Goal: Entertainment & Leisure: Consume media (video, audio)

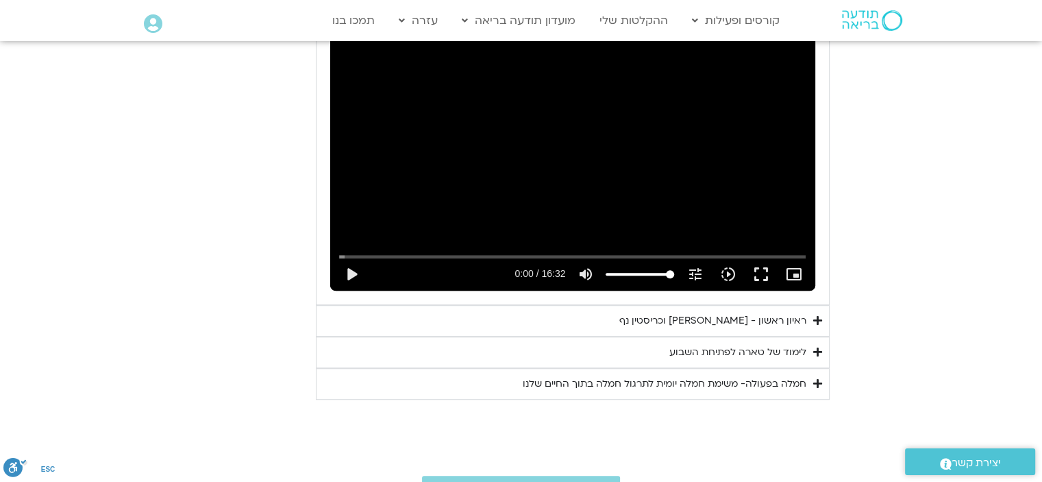
click at [815, 381] on icon "Accordion. Open links with Enter or Space, close with Escape, and navigate with…" at bounding box center [817, 383] width 9 height 10
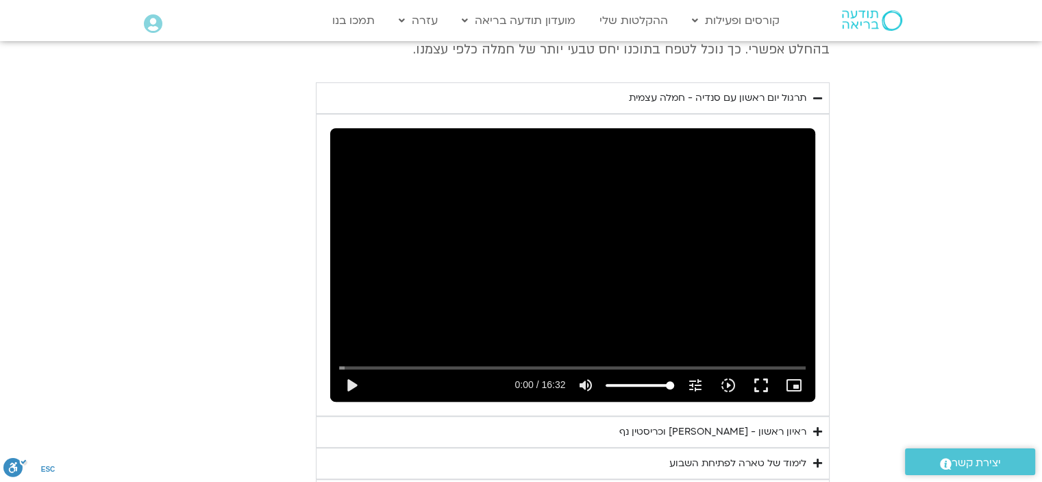
scroll to position [703, 0]
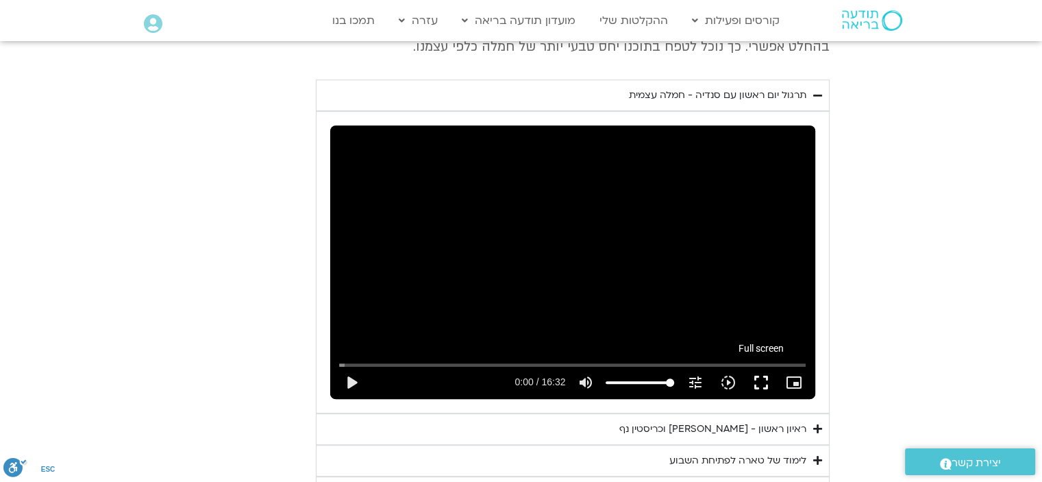
click at [765, 381] on button "fullscreen" at bounding box center [760, 382] width 33 height 33
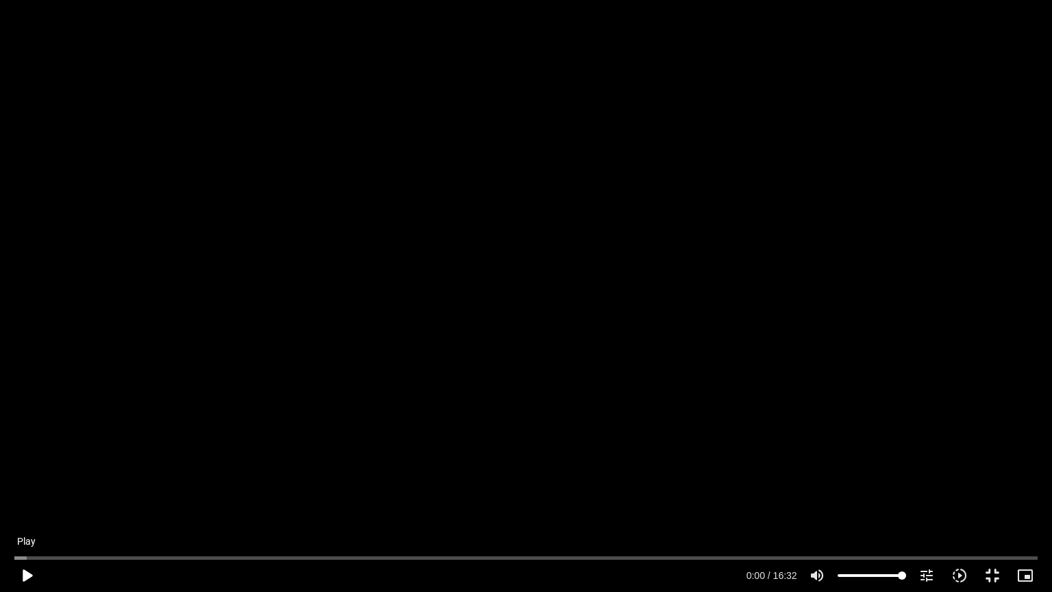
click at [24, 572] on button "play_arrow" at bounding box center [26, 575] width 33 height 33
type input "1.802013"
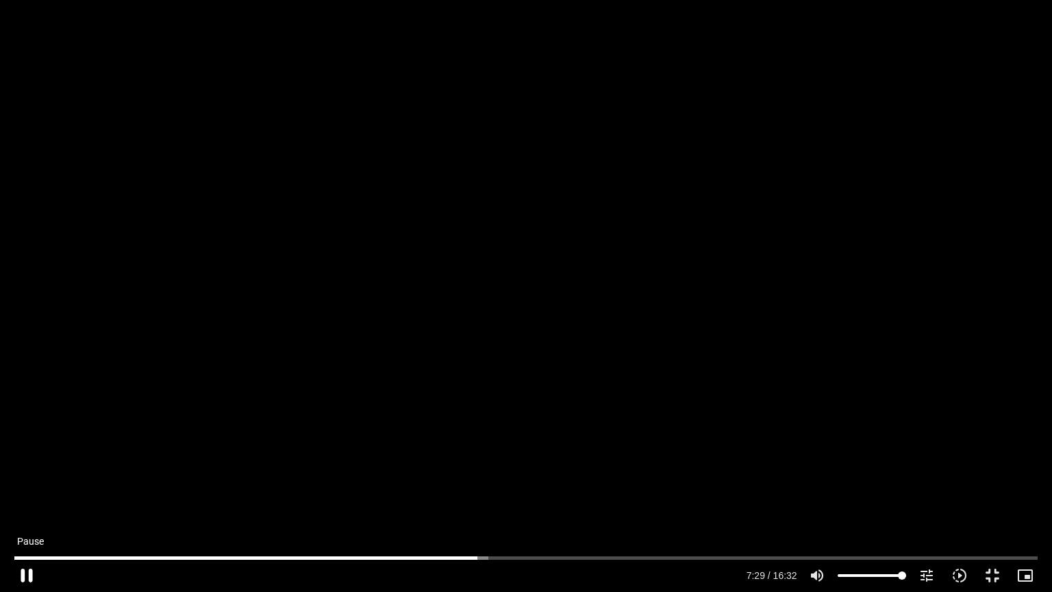
click at [27, 573] on button "pause" at bounding box center [26, 575] width 33 height 33
click at [463, 560] on input "Seek" at bounding box center [525, 558] width 1023 height 8
click at [29, 573] on button "play_arrow" at bounding box center [26, 575] width 33 height 33
click at [436, 554] on input "Seek" at bounding box center [525, 558] width 1023 height 8
click at [395, 556] on input "Seek" at bounding box center [525, 558] width 1023 height 8
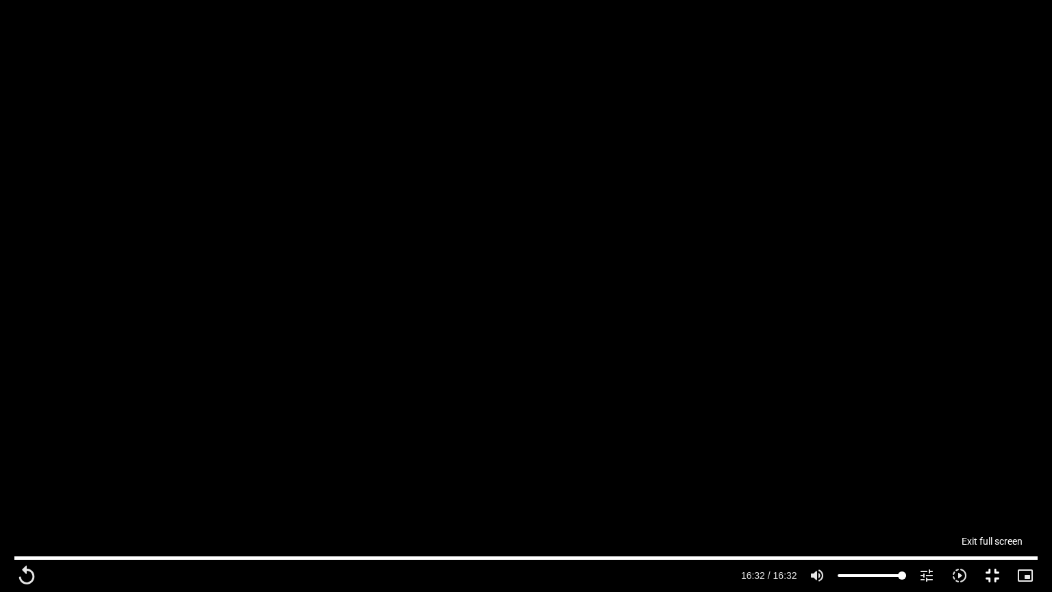
click at [994, 576] on button "fullscreen_exit" at bounding box center [992, 575] width 33 height 33
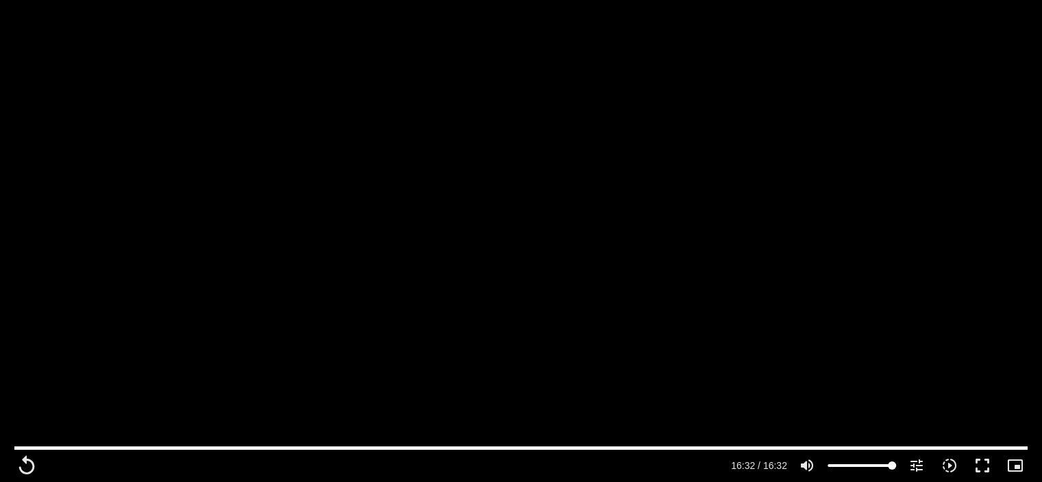
scroll to position [857, 0]
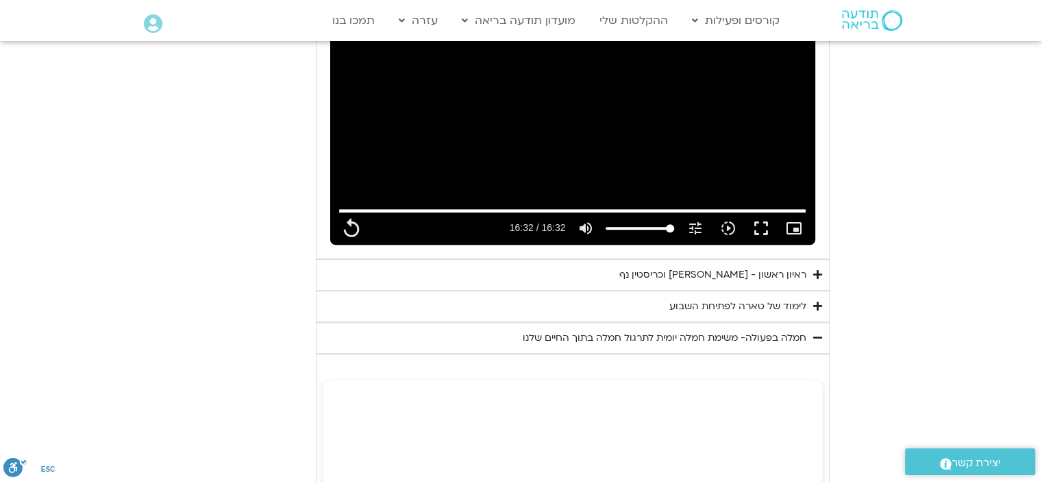
click at [786, 303] on div "לימוד של טארה לפתיחת השבוע" at bounding box center [737, 306] width 137 height 16
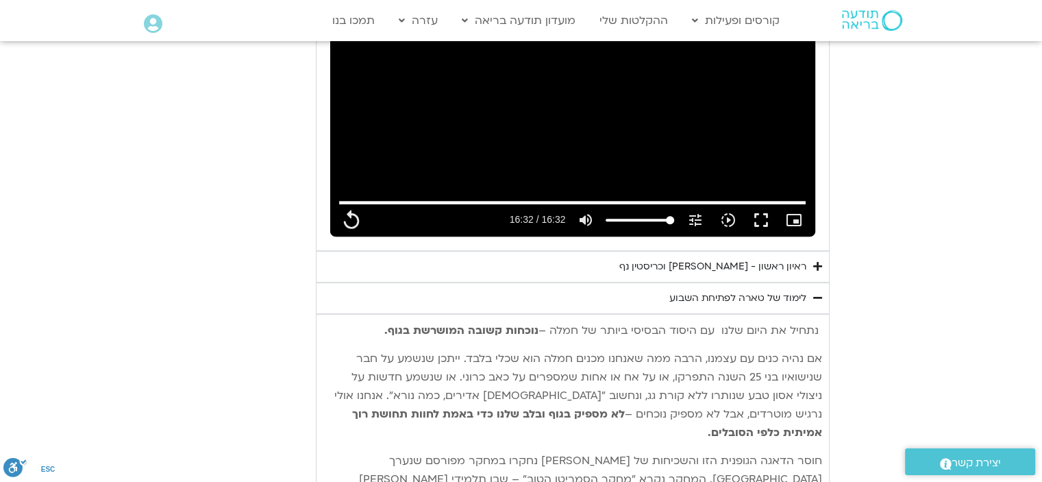
scroll to position [860, 0]
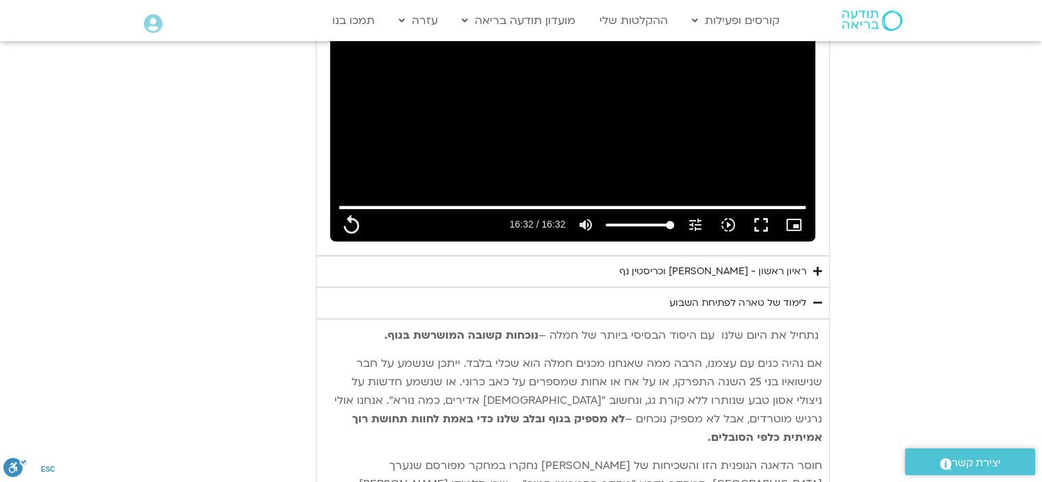
click at [814, 268] on icon "Accordion. Open links with Enter or Space, close with Escape, and navigate with…" at bounding box center [817, 271] width 9 height 10
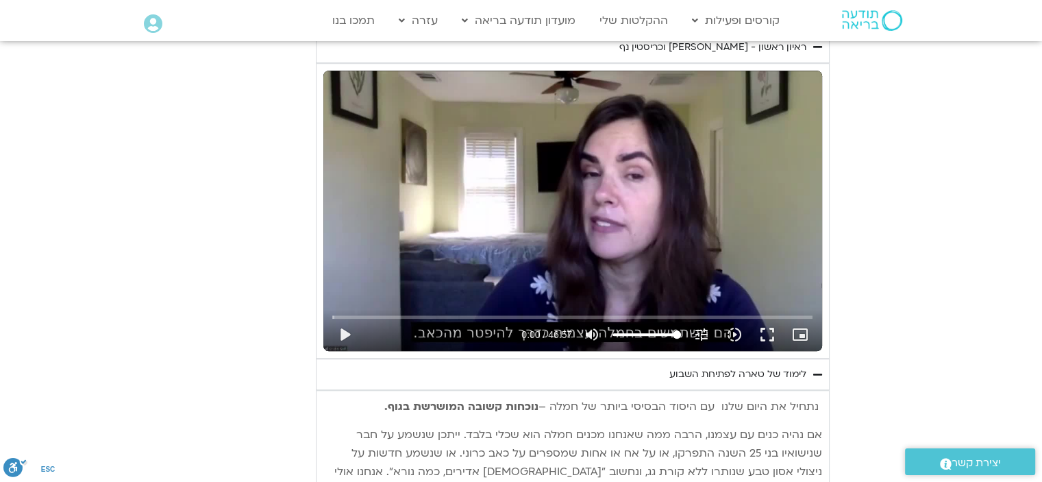
scroll to position [1085, 0]
click at [341, 331] on button "play_arrow" at bounding box center [344, 333] width 33 height 33
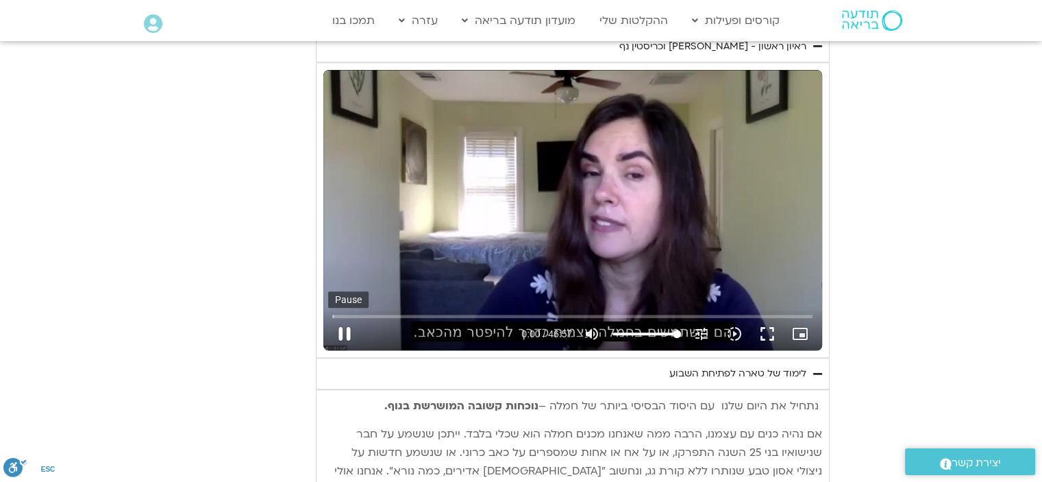
type input "992.52"
type input "0.018481"
type input "992.52"
type input "0.151272"
type input "992.52"
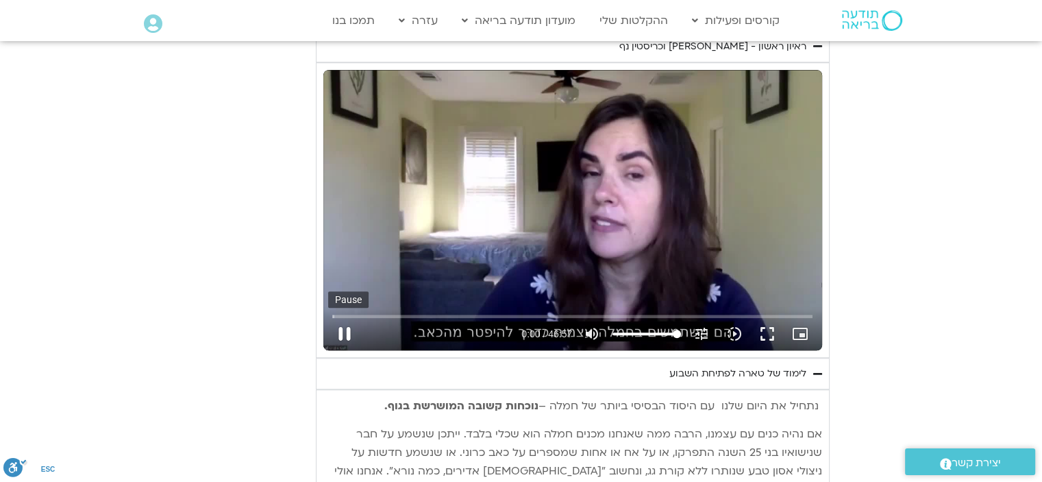
type input "0.286591"
type input "992.52"
type input "0.423244"
type input "992.52"
type input "0.555526"
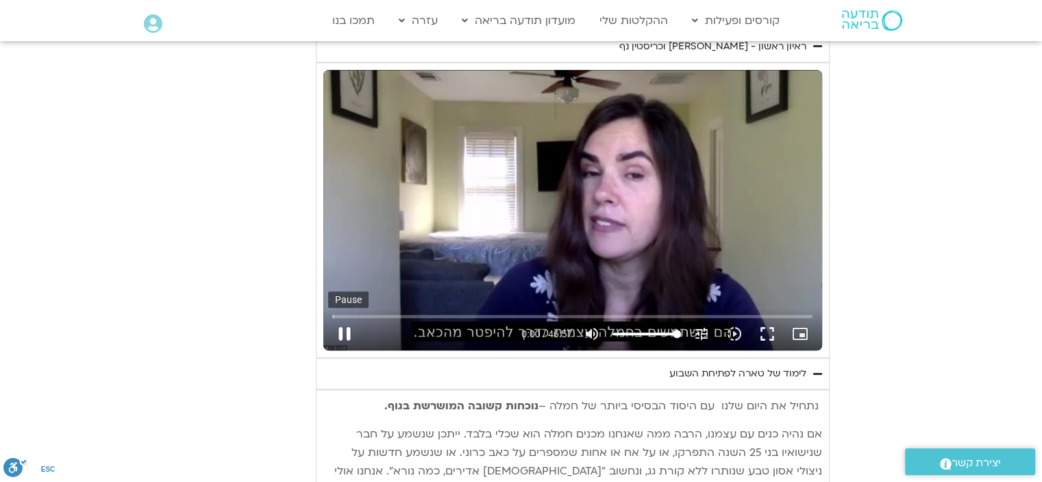
type input "992.52"
type input "0.794811"
type input "992.52"
type input "0.90954"
type input "992.52"
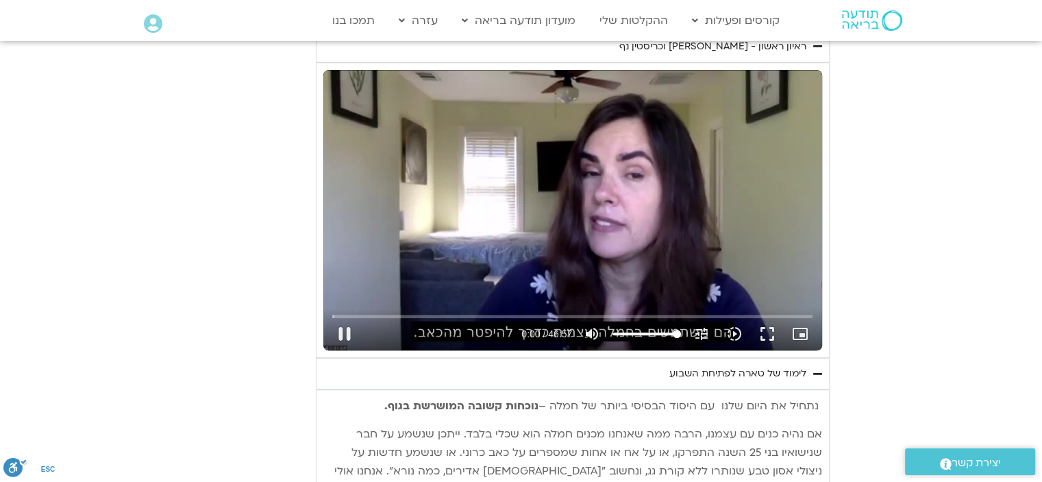
type input "0.953663"
type input "992.52"
type input "1.193146"
type input "992.52"
type input "1.324994"
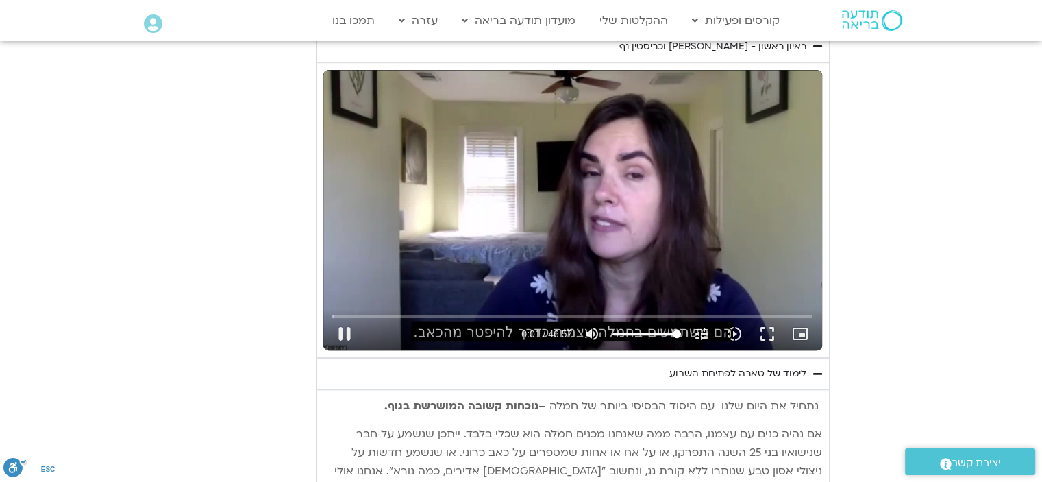
type input "992.52"
type input "1.442542"
type input "992.52"
type input "1.576448"
type input "992.52"
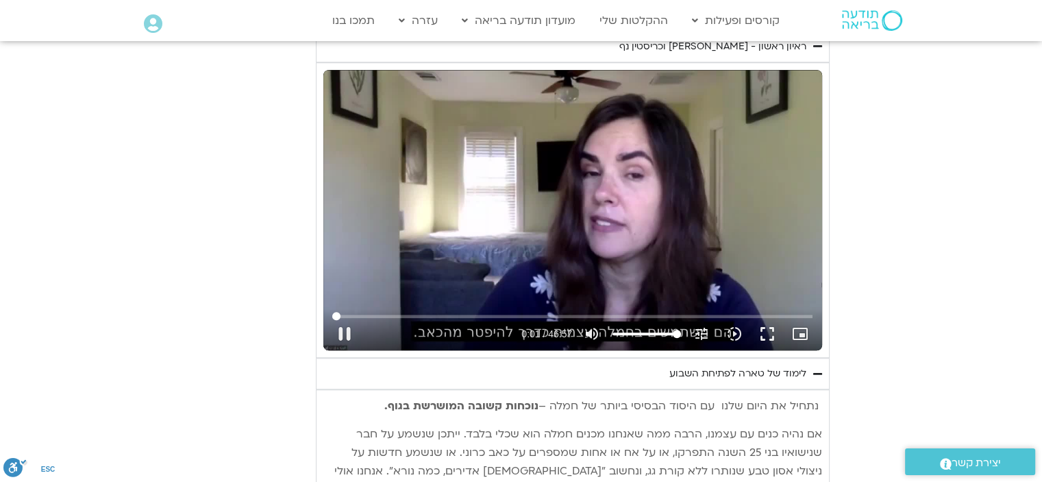
type input "1.693661"
type input "992.52"
type input "1.85877"
type input "992.52"
type input "1.975284"
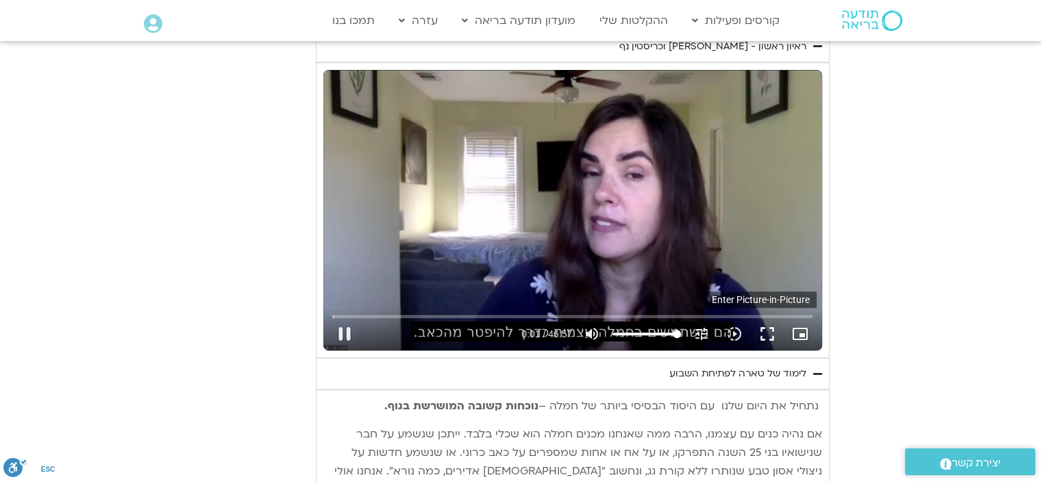
type input "992.52"
type input "2.100851"
type input "992.52"
type input "2.210382"
type input "992.52"
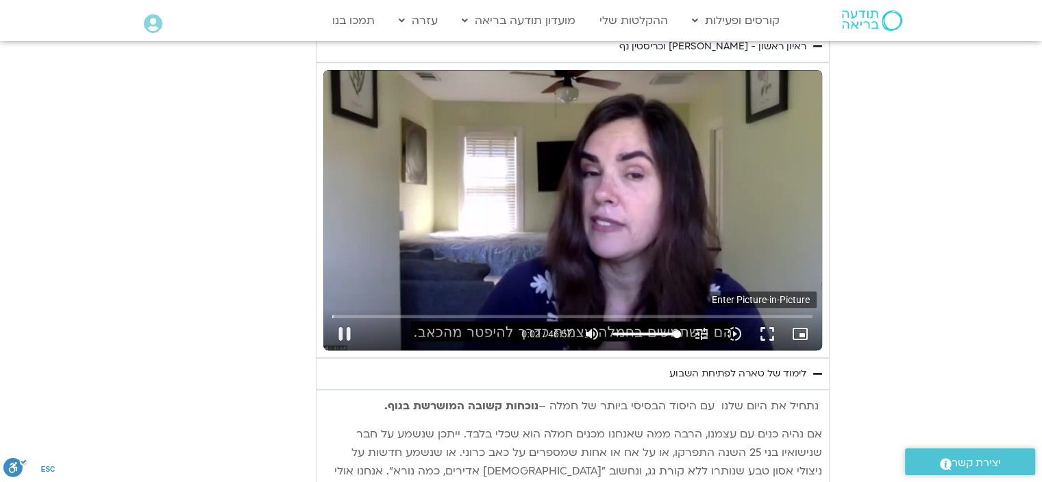
type input "2.263182"
type input "992.52"
type input "2.403027"
type input "992.52"
type input "2.534452"
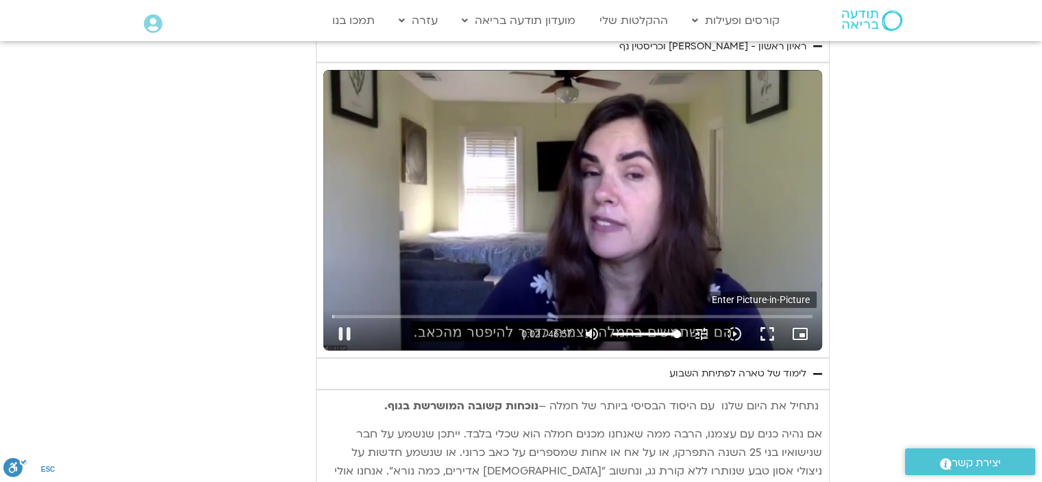
type input "992.52"
type input "2.669025"
type input "992.52"
type input "2.80351"
click at [803, 336] on icon "picture_in_picture_alt" at bounding box center [800, 333] width 16 height 16
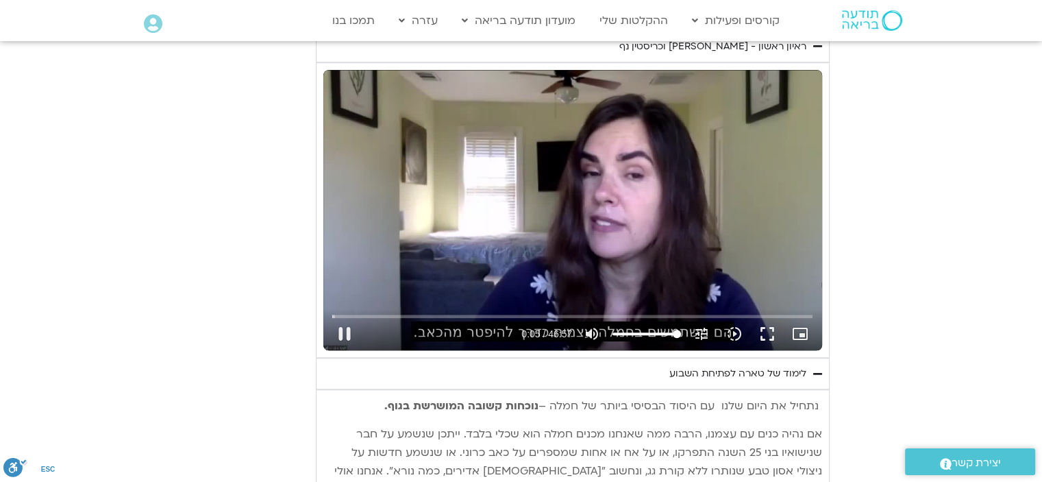
type input "992.52"
type input "6.093807"
type input "992.52"
type input "6.225238"
type input "992.52"
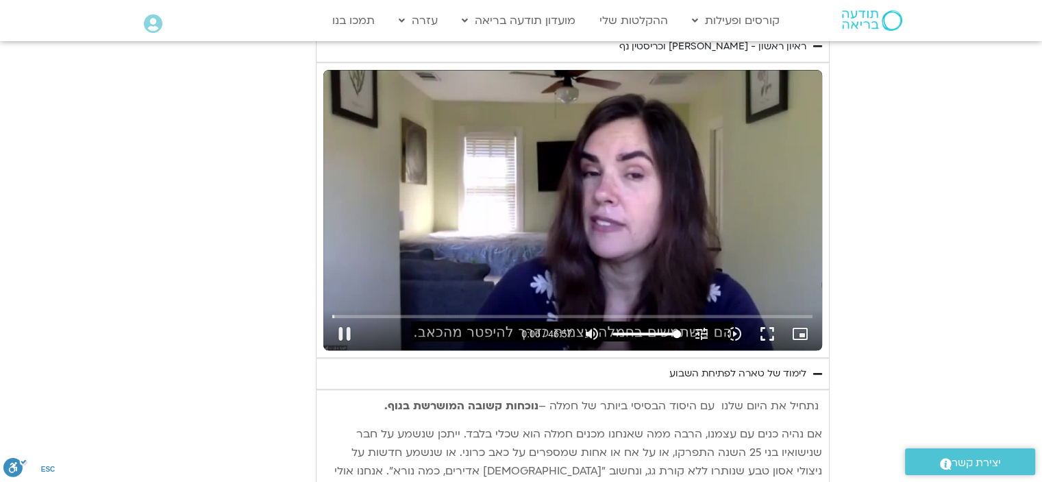
type input "6.357527"
type input "992.52"
type input "6.488692"
type input "992.52"
type input "6.623324"
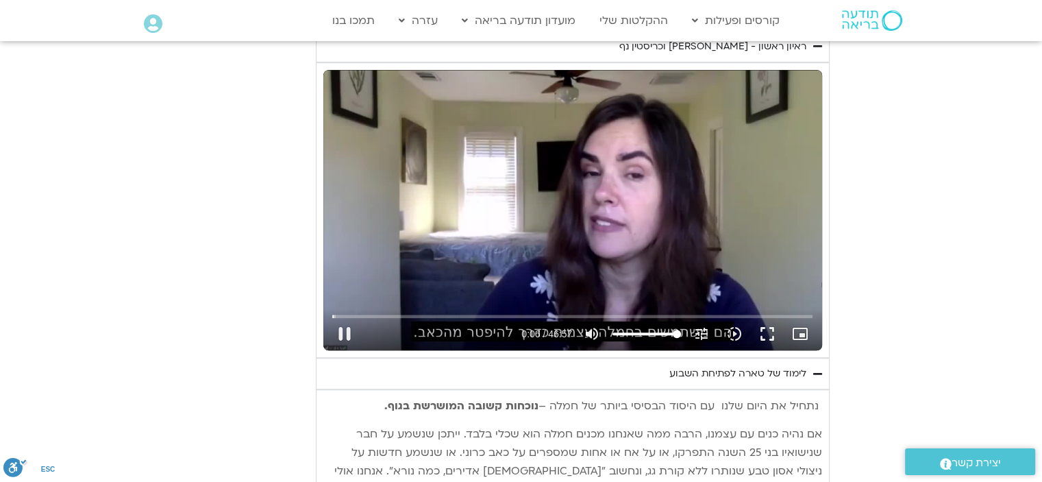
type input "992.52"
type input "6.757474"
type input "992.52"
type input "6.978064"
type input "992.52"
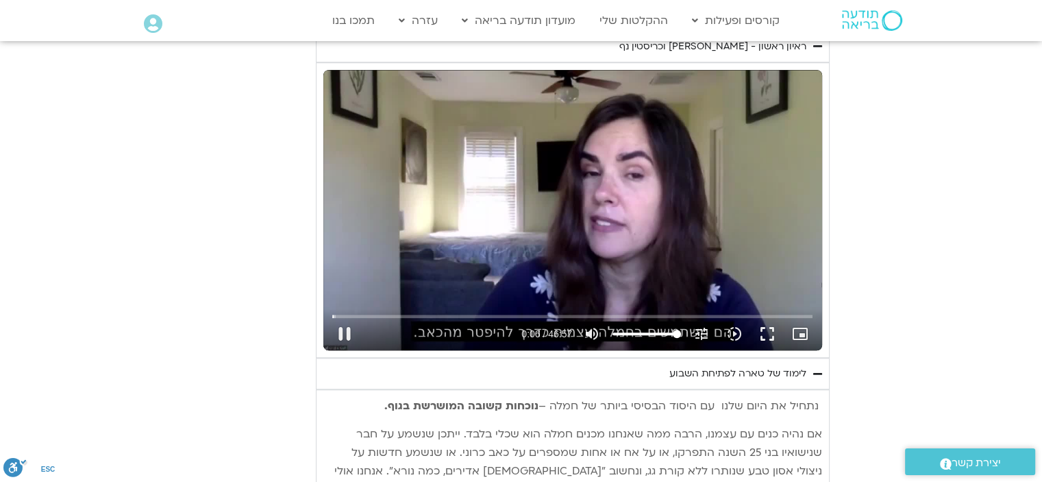
type input "7.108463"
type input "992.52"
type input "7.157583"
type input "992.52"
type input "7.358959"
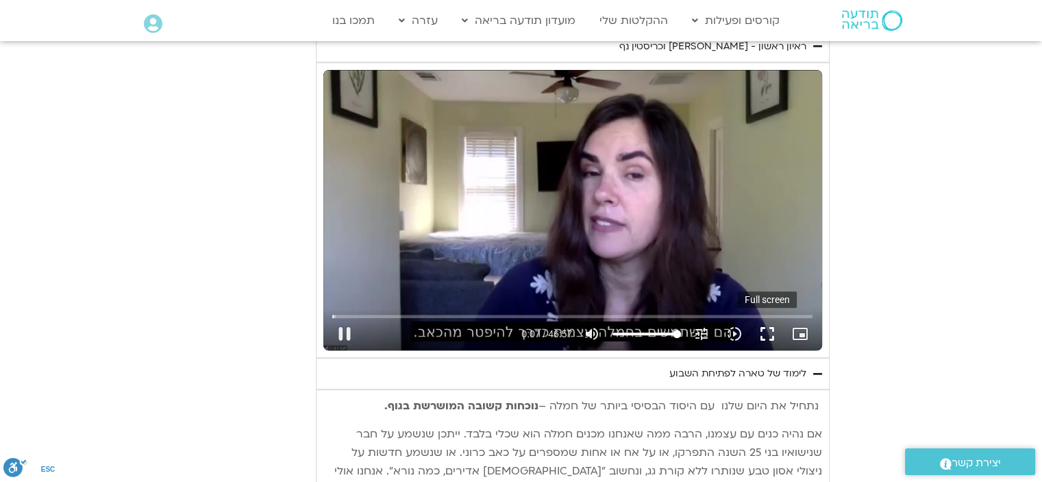
type input "992.52"
type input "7.475951"
type input "992.52"
type input "7.626368"
type input "992.52"
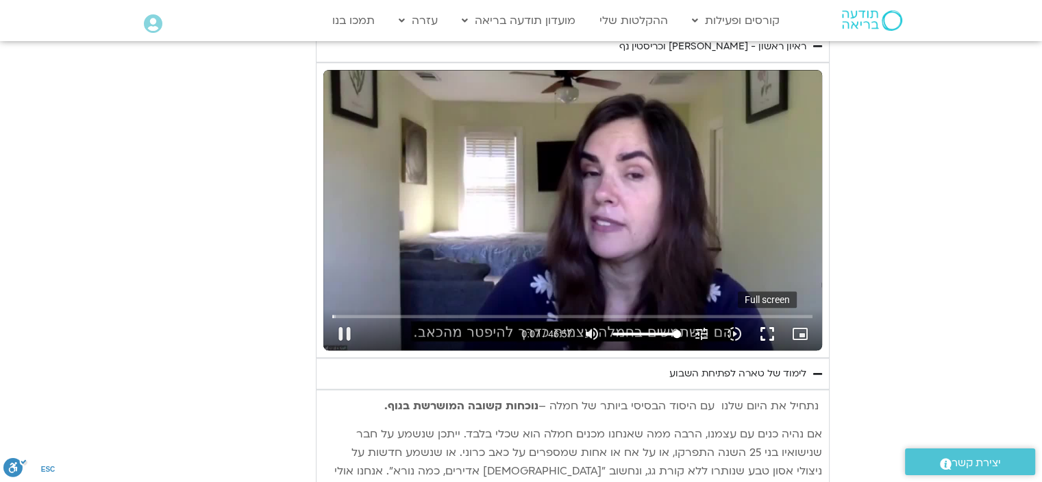
type input "7.757751"
type input "992.52"
type input "7.808925"
type input "992.52"
type input "8.024383"
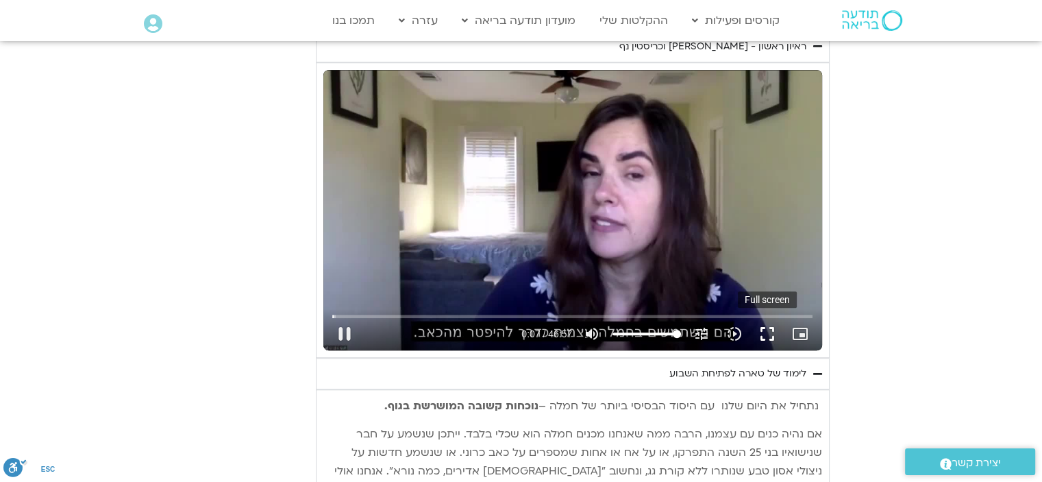
type input "992.52"
type input "8.158183"
type input "992.52"
type input "8.275034"
type input "992.52"
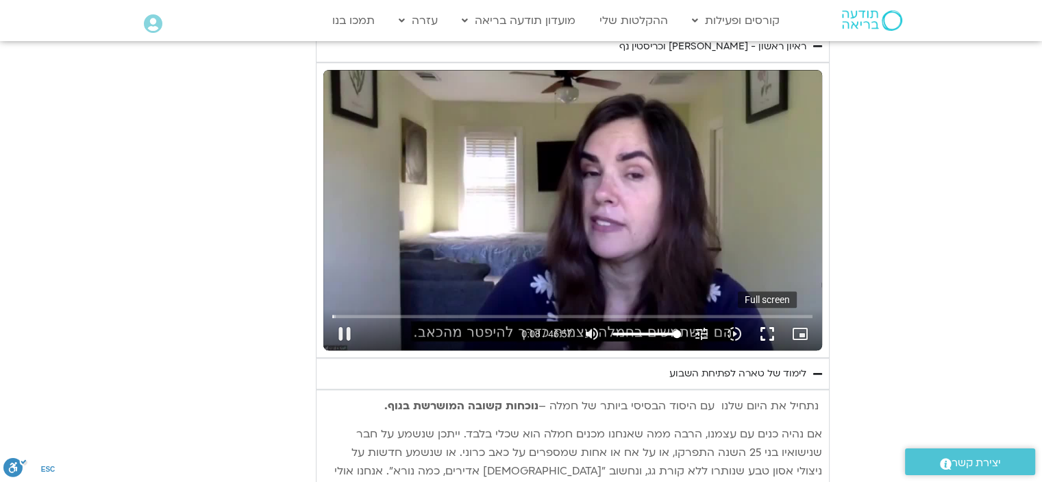
type input "8.333483"
type input "992.52"
type input "8.463752"
type input "992.52"
type input "8.58986"
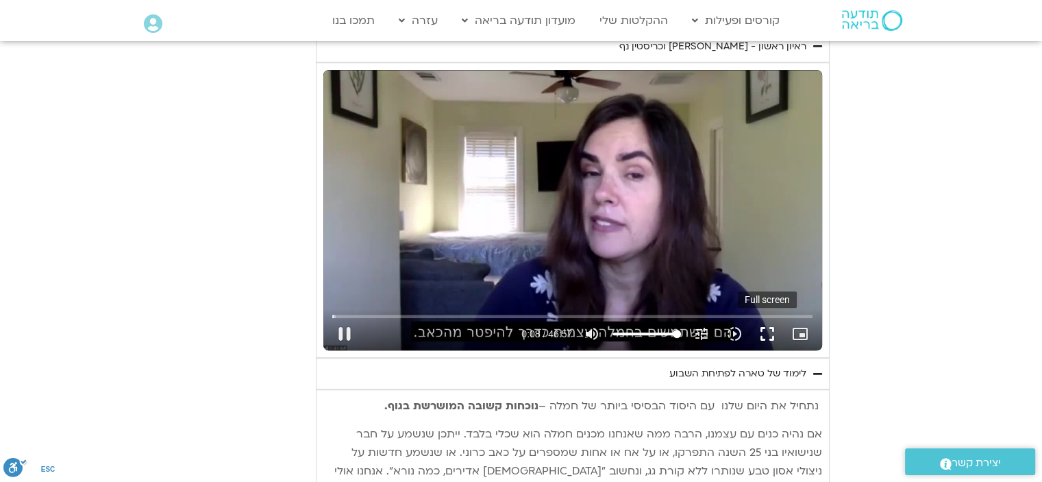
type input "992.52"
type input "8.72298"
type input "992.52"
type input "8.856128"
click at [765, 332] on button "fullscreen" at bounding box center [767, 333] width 33 height 33
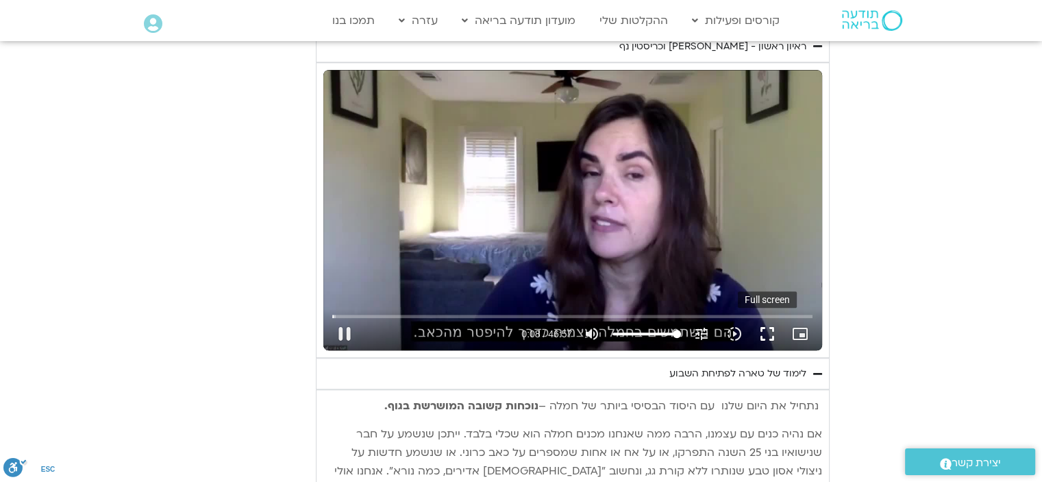
type input "992.52"
type input "9.081444"
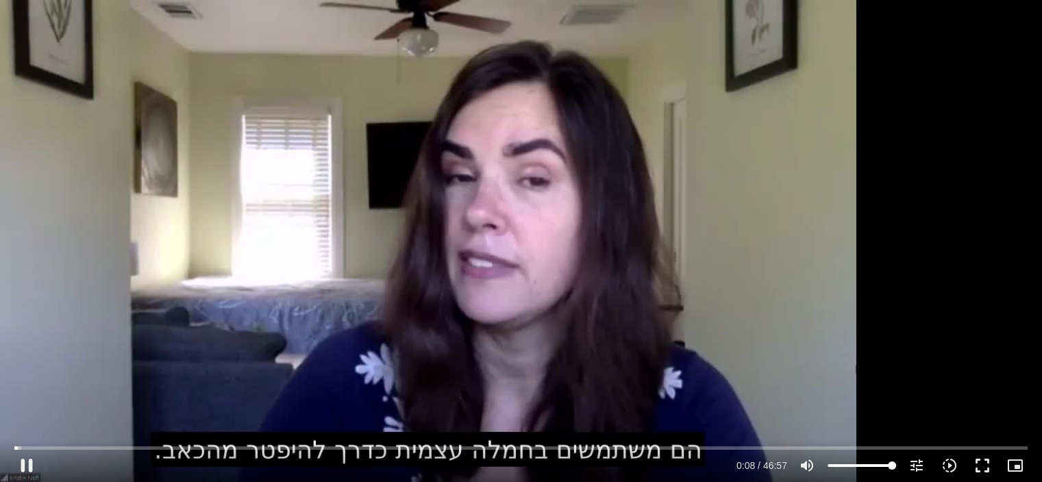
type input "992.52"
type input "9.166947"
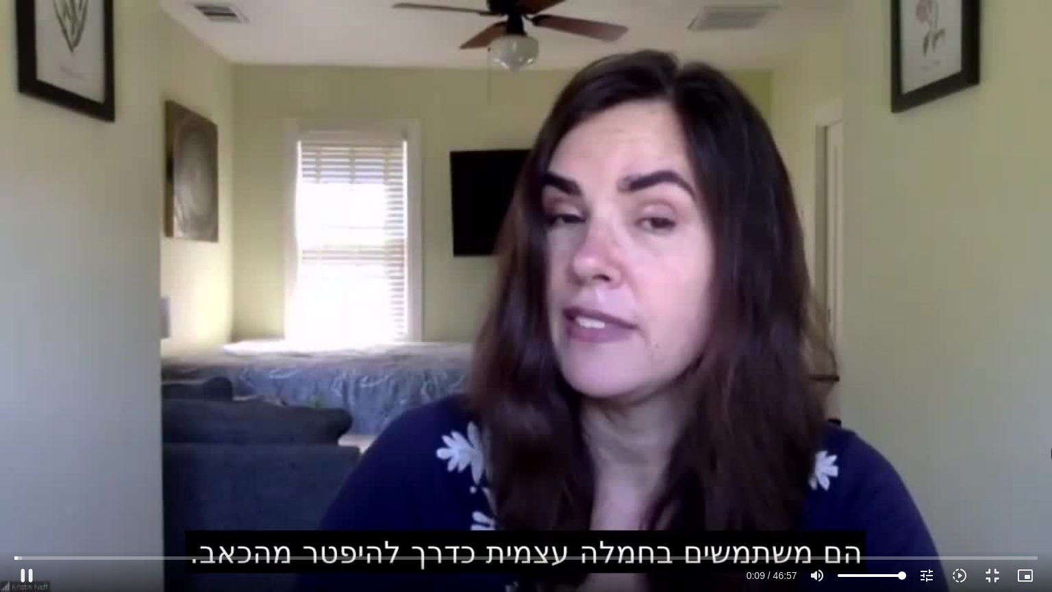
type input "992.52"
type input "9.303336"
type input "992.52"
type input "9.433265"
type input "992.52"
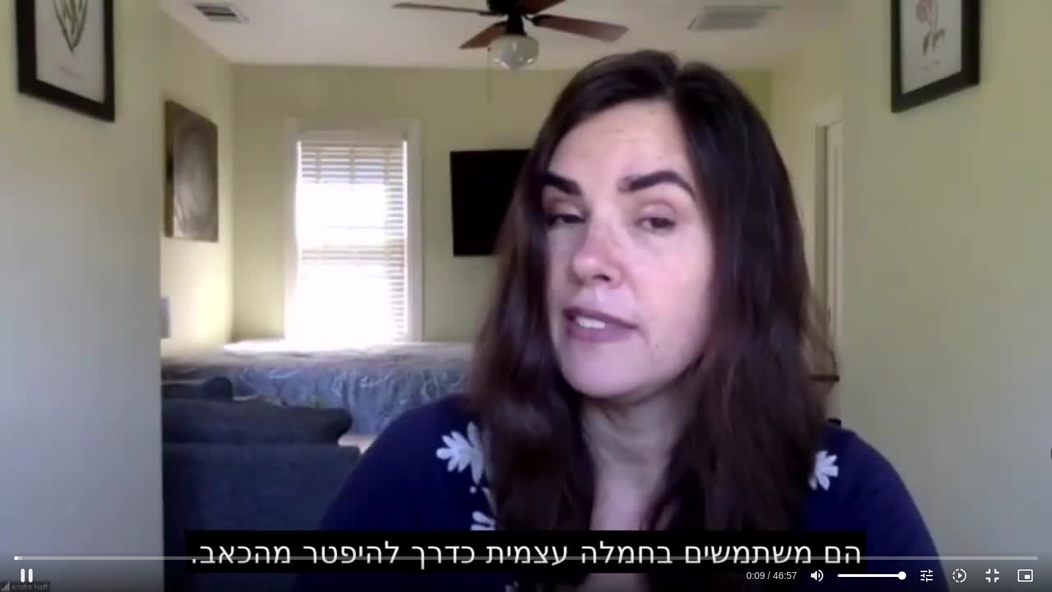
type input "9.570614"
type input "992.52"
type input "9.715988"
type input "992.52"
type input "9.845889"
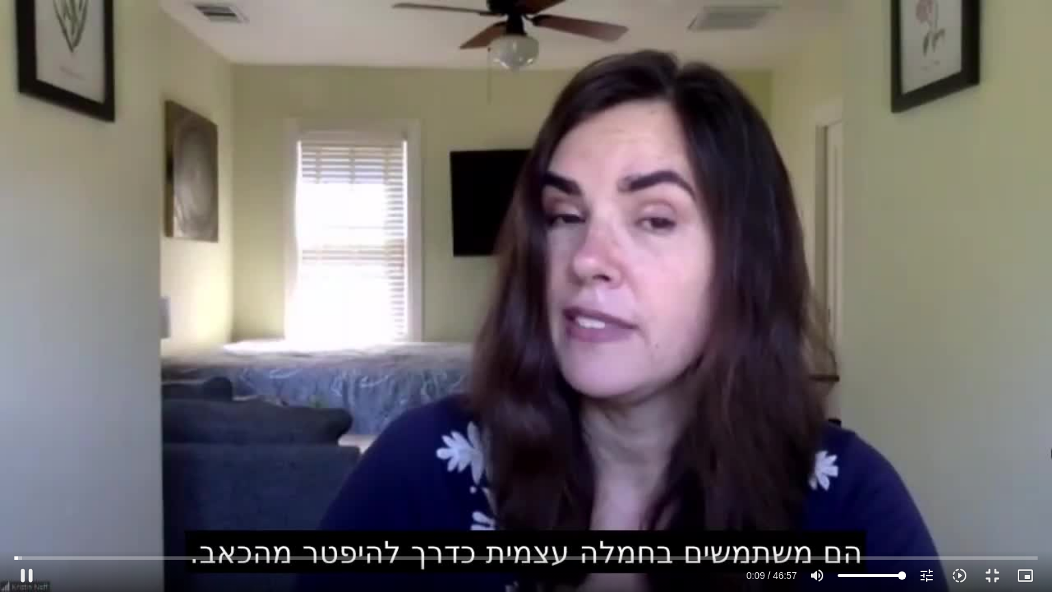
type input "992.52"
type input "9.972011"
type input "992.52"
type input "10.099342"
type input "992.52"
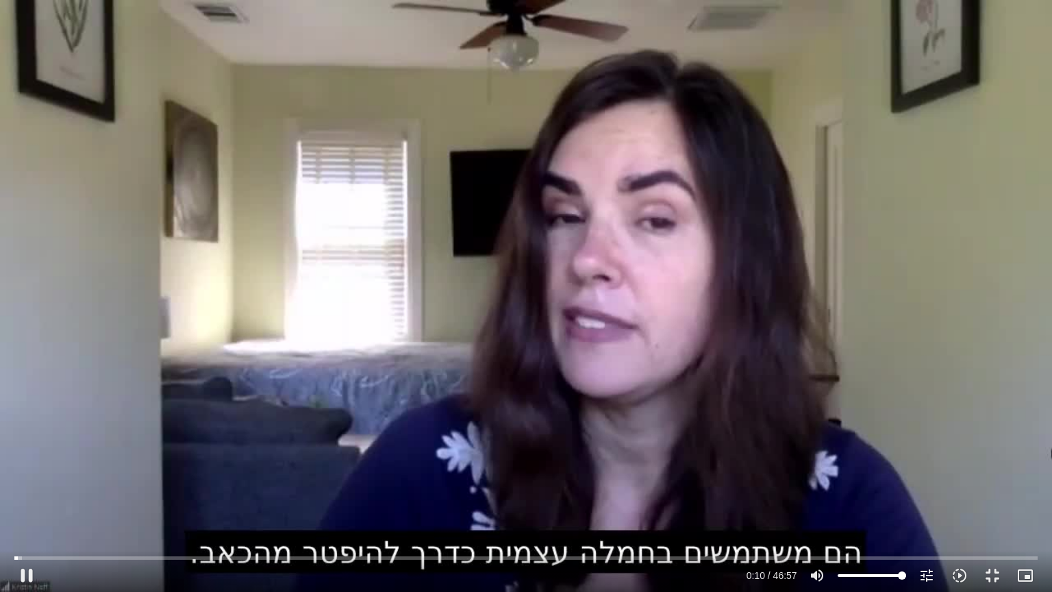
type input "10.23441"
type input "992.52"
type input "10.365294"
type input "992.52"
type input "10.498657"
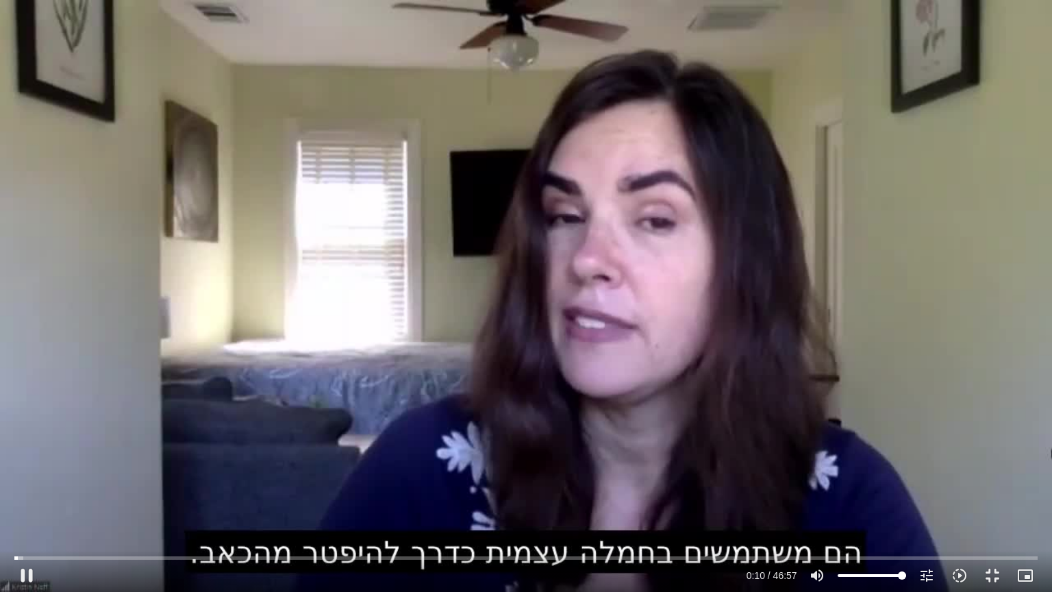
type input "992.52"
type input "10.637724"
type input "992.52"
type input "10.771836"
type input "992.52"
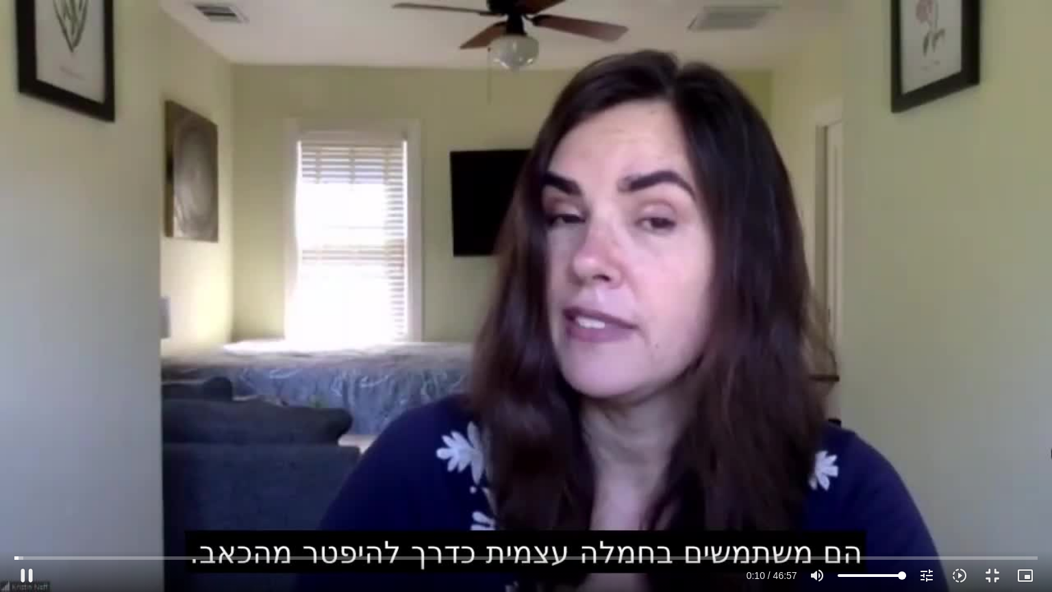
type input "10.905931"
type input "992.52"
type input "11.047898"
type input "992.52"
type input "11.177875"
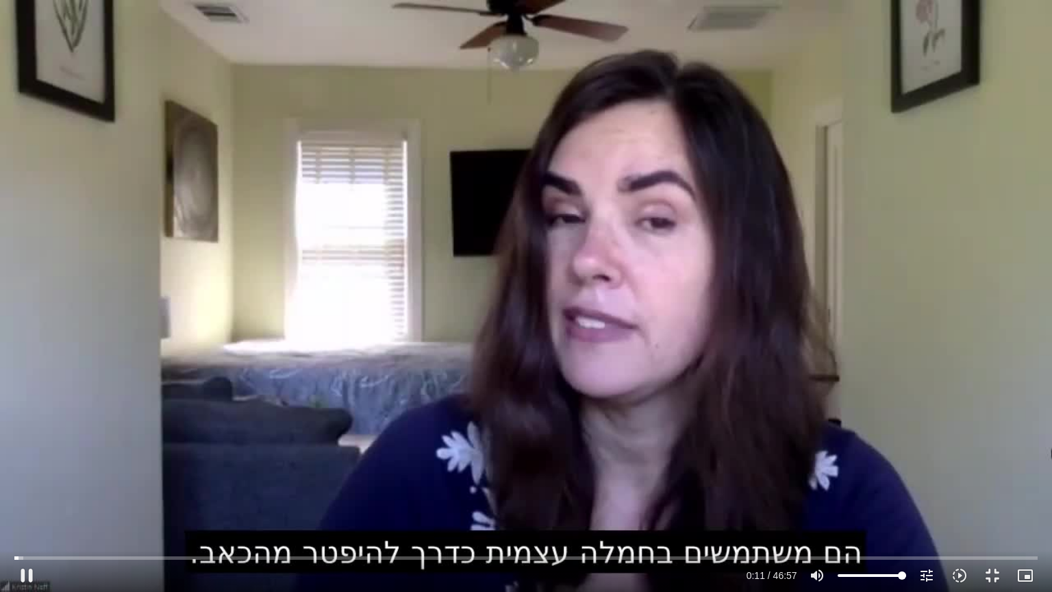
type input "992.52"
type input "11.313079"
type input "992.52"
type input "11.438156"
type input "992.52"
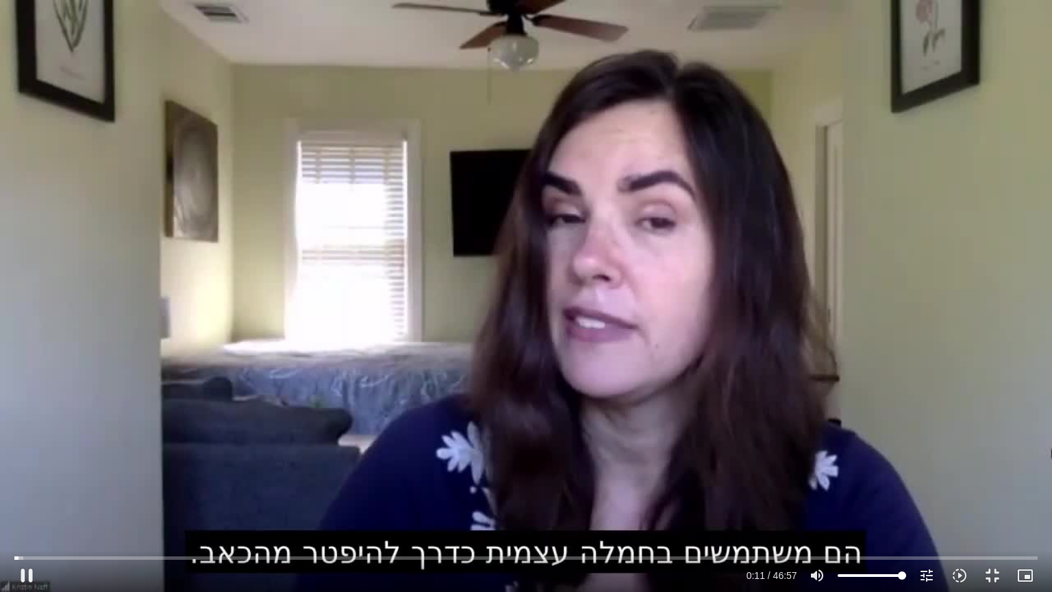
type input "11.566663"
type input "992.52"
type input "11.699769"
type input "992.52"
type input "11.83691"
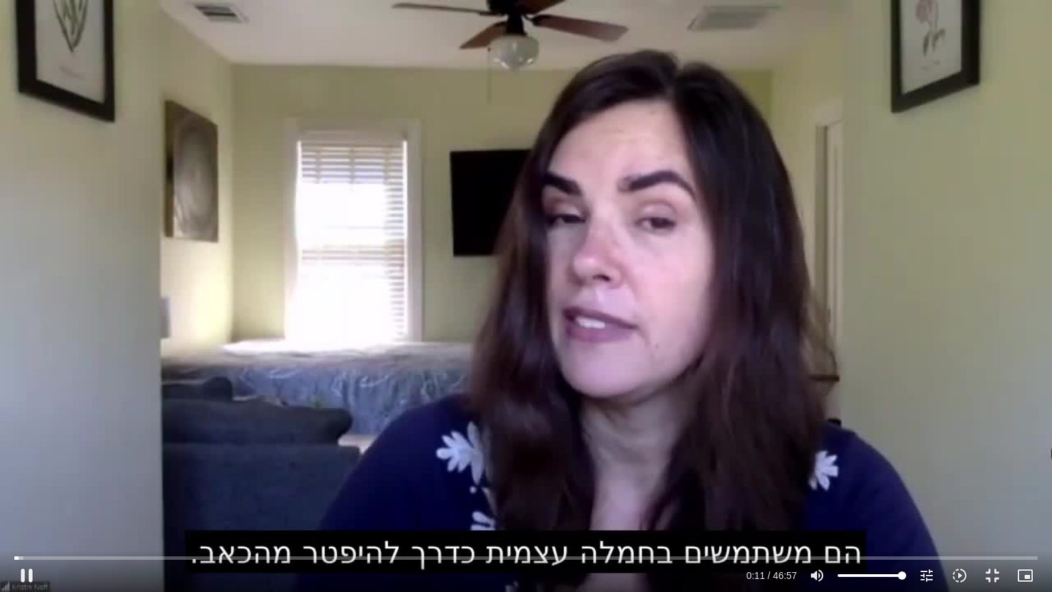
type input "992.52"
type input "11.975065"
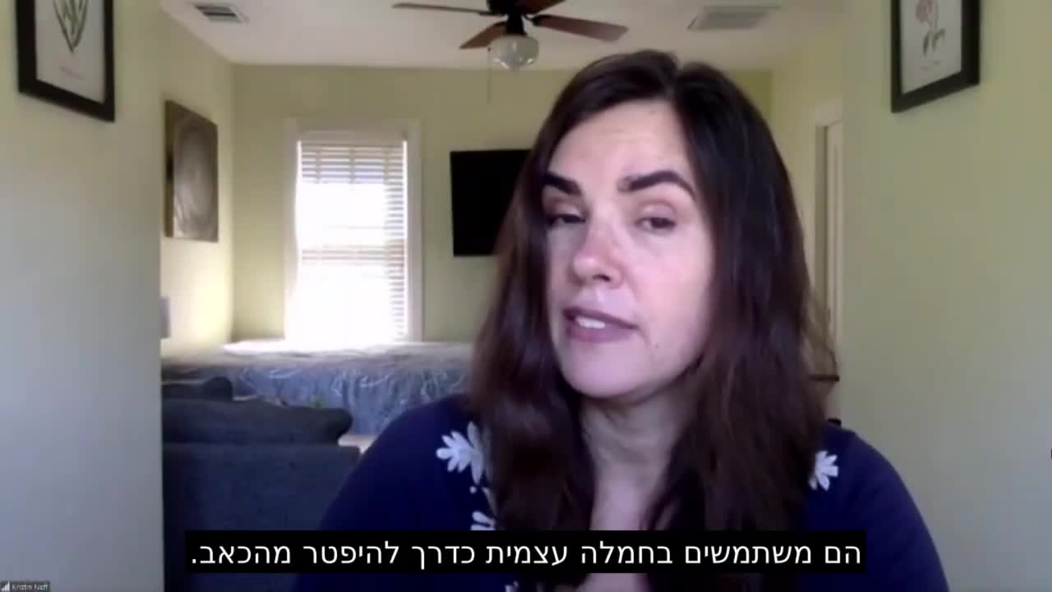
type input "992.52"
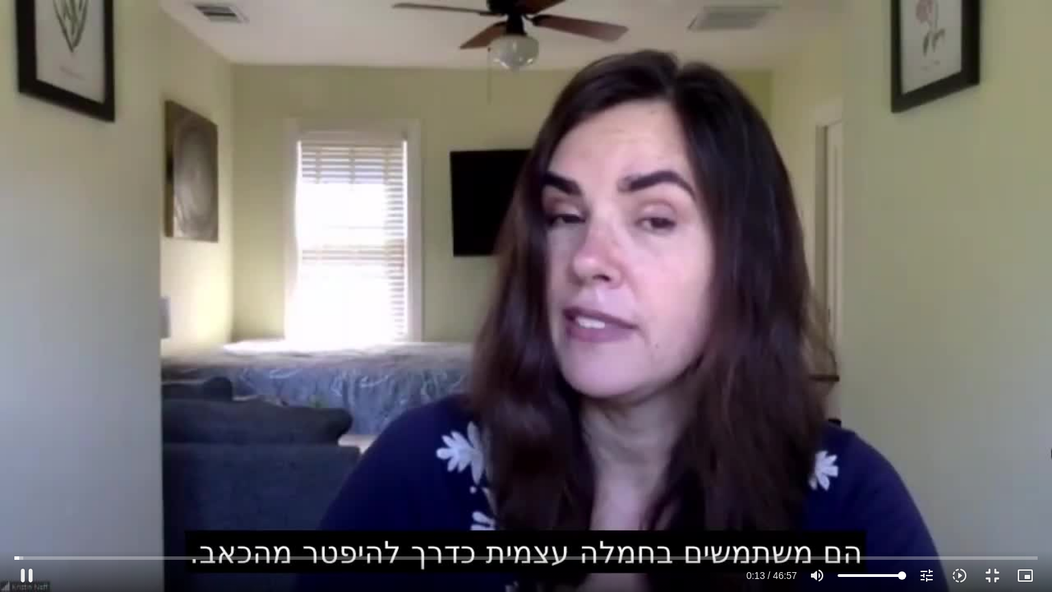
type input "13.260176"
type input "992.52"
type input "13.343233"
type input "992.52"
type input "13.445064"
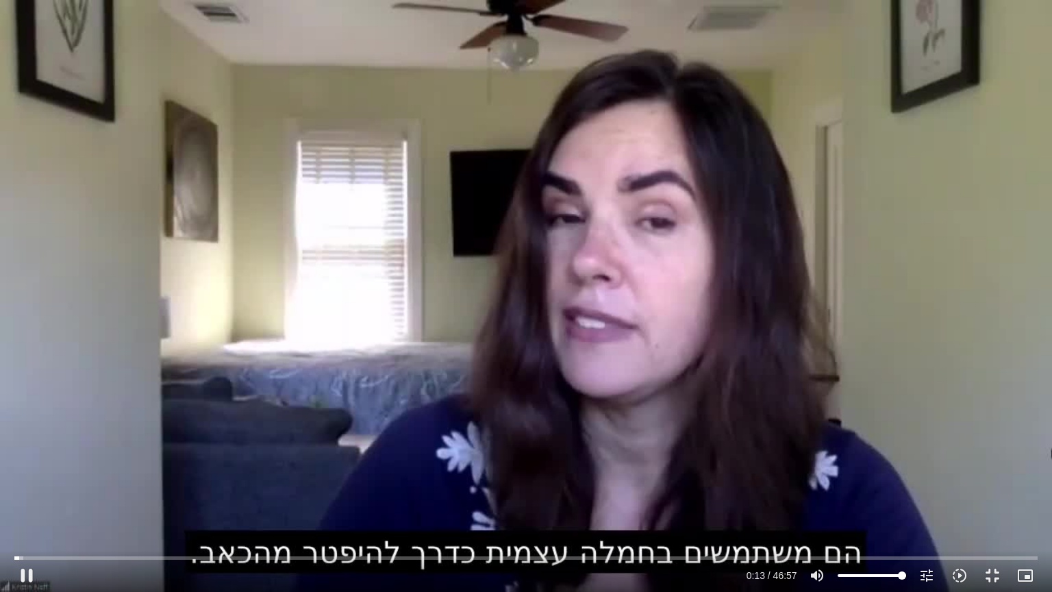
type input "992.52"
type input "13.643604"
type input "992.52"
type input "13.776154"
type input "992.52"
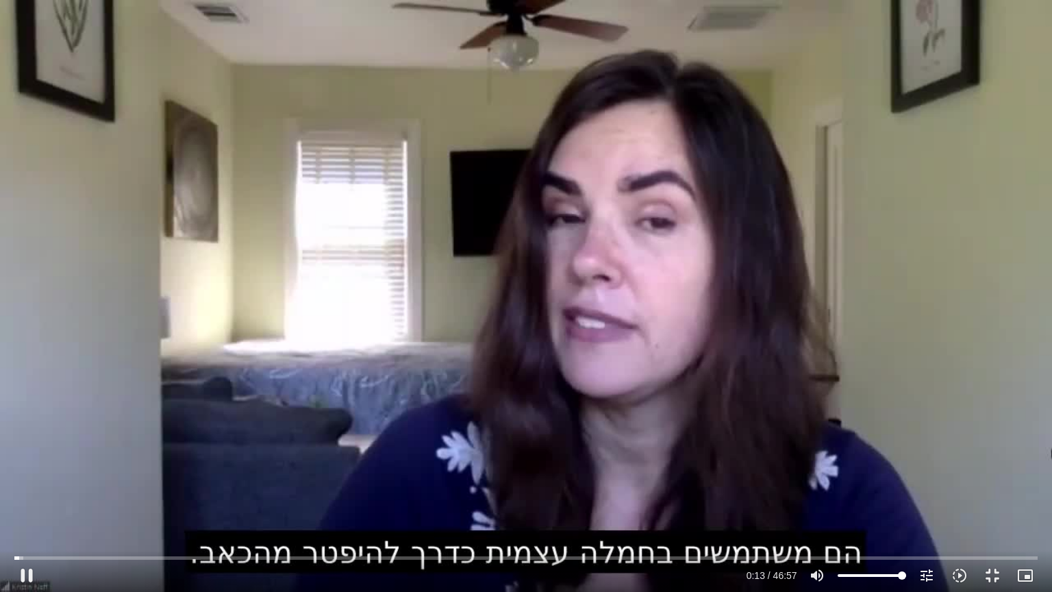
type input "13.909658"
type input "992.52"
type input "14.010086"
type input "992.52"
type input "14.105941"
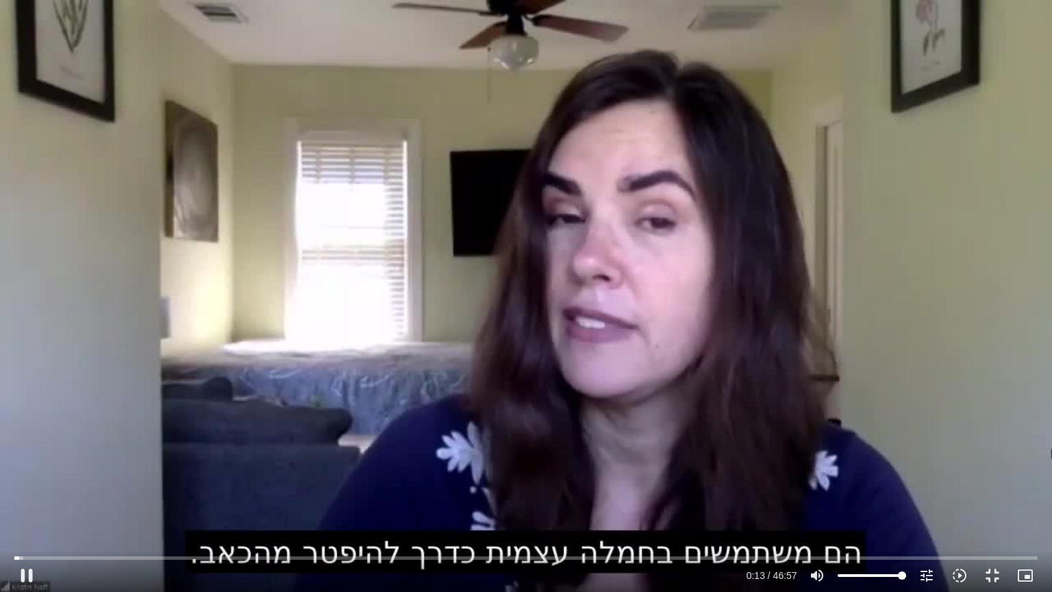
type input "992.52"
type input "14.239796"
type input "992.52"
type input "14.372902"
type input "992.52"
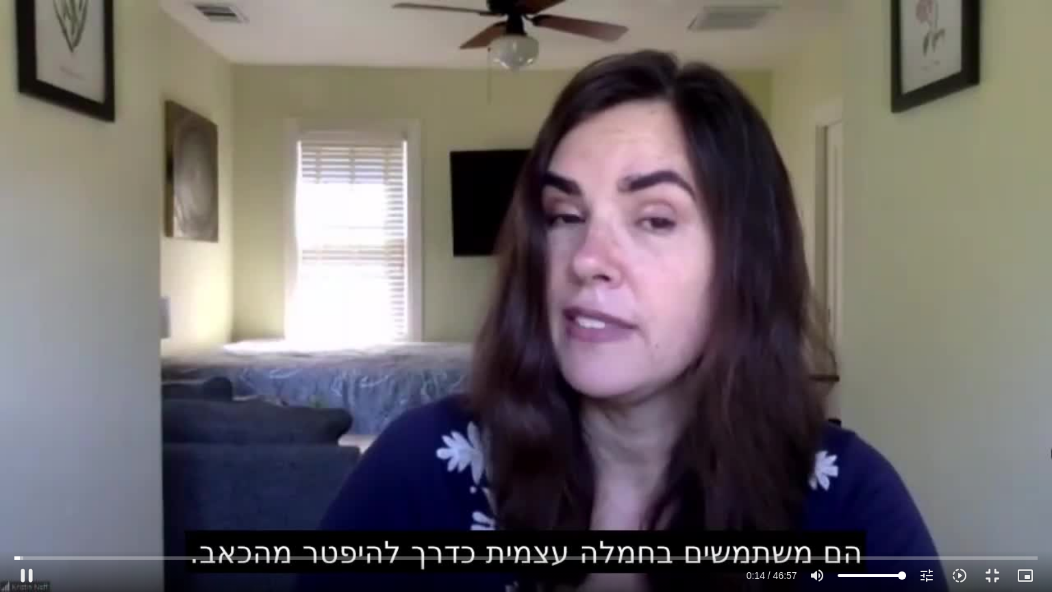
type input "14.499763"
type input "992.52"
type input "14.628213"
type input "992.52"
type input "14.754114"
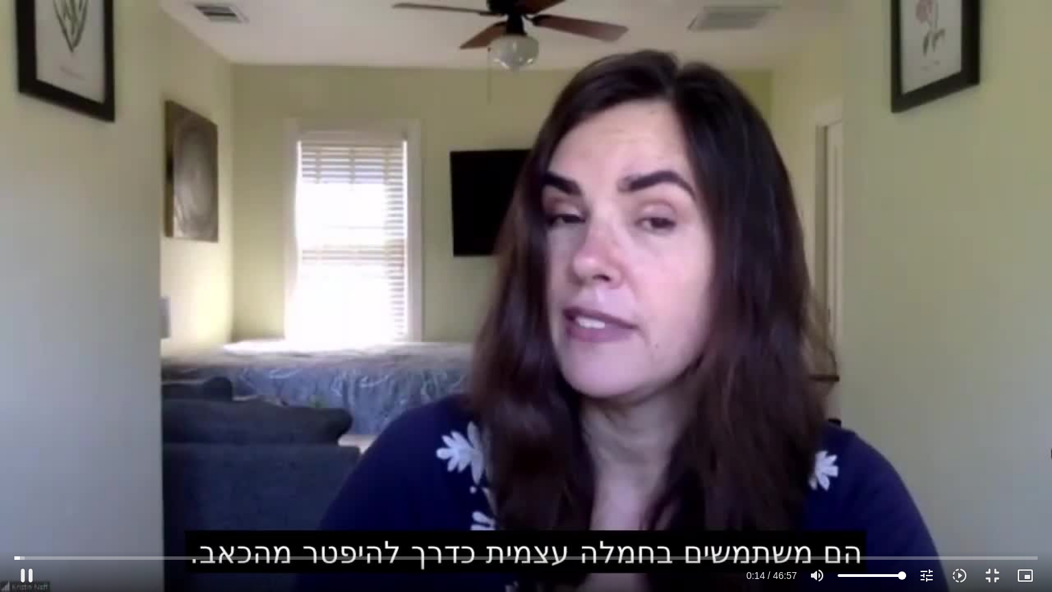
type input "992.52"
type input "14.925528"
type input "992.52"
type input "15.021265"
type input "992.52"
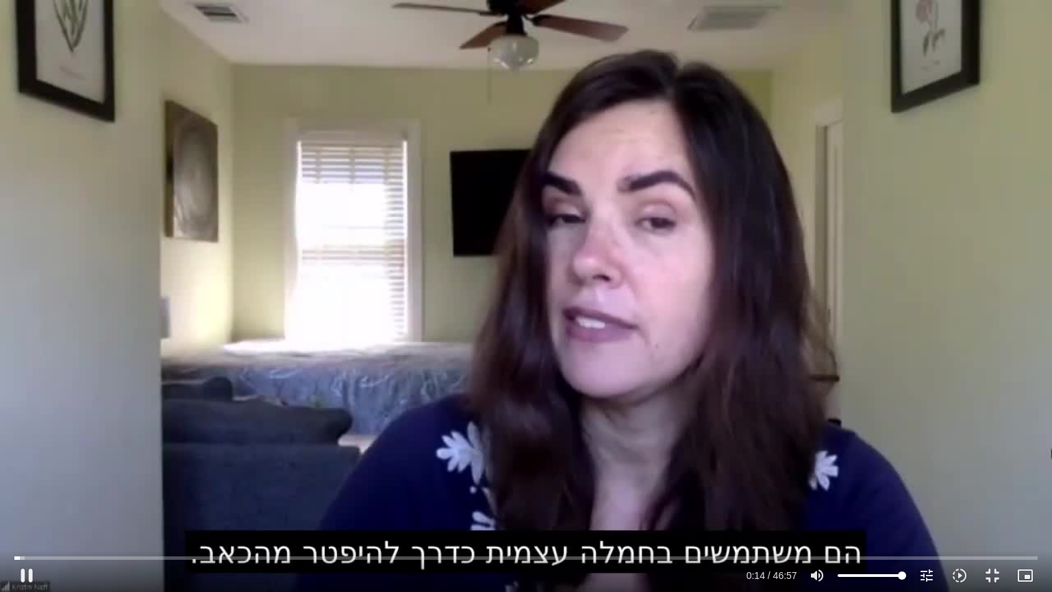
type input "15.160582"
type input "992.52"
type input "15.293628"
type input "992.52"
type input "15.426015"
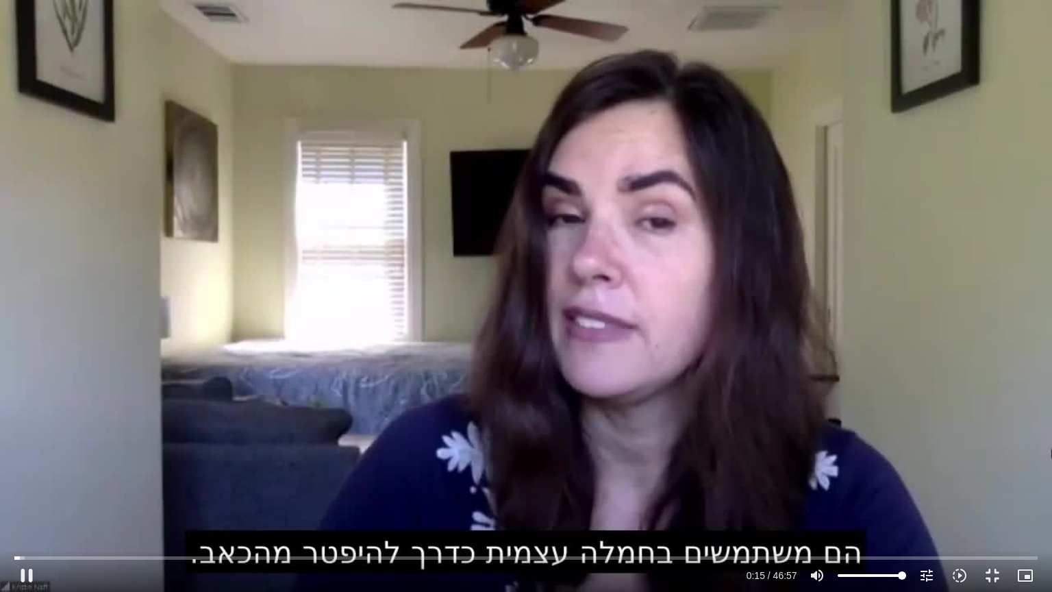
type input "992.52"
type input "15.563011"
type input "992.52"
type input "15.698549"
type input "992.52"
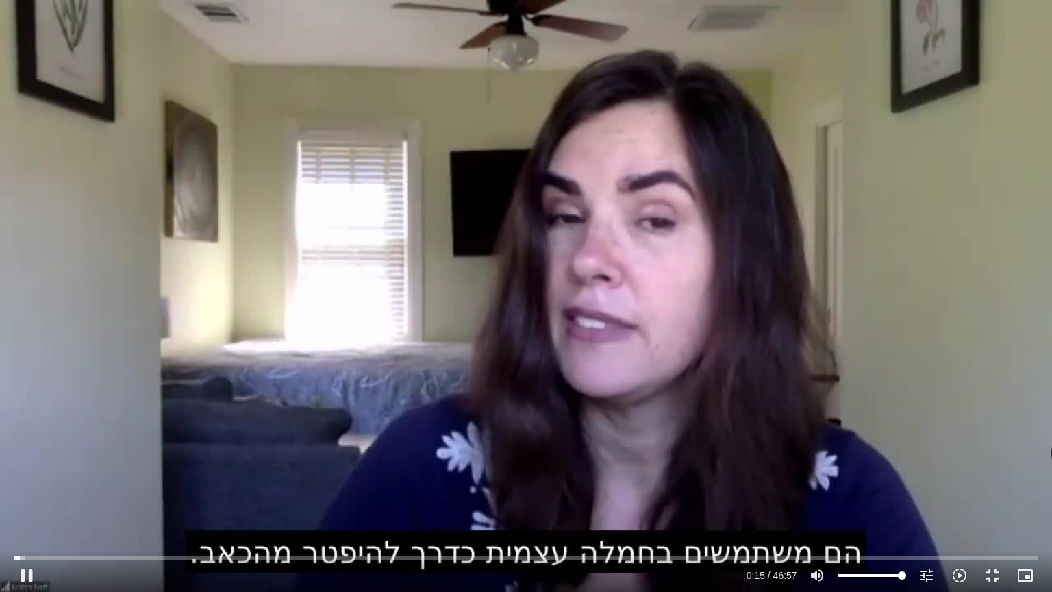
type input "15.82574"
type input "992.52"
type input "16.008333"
type input "992.52"
type input "16.141976"
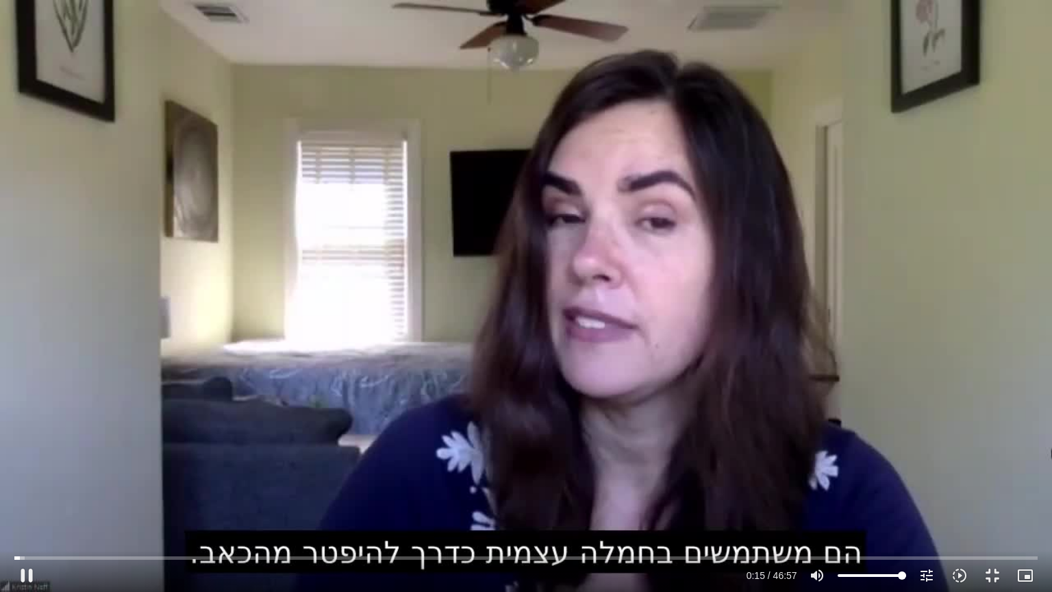
type input "992.52"
type input "16.257781"
type input "992.52"
type input "16.391681"
type input "992.52"
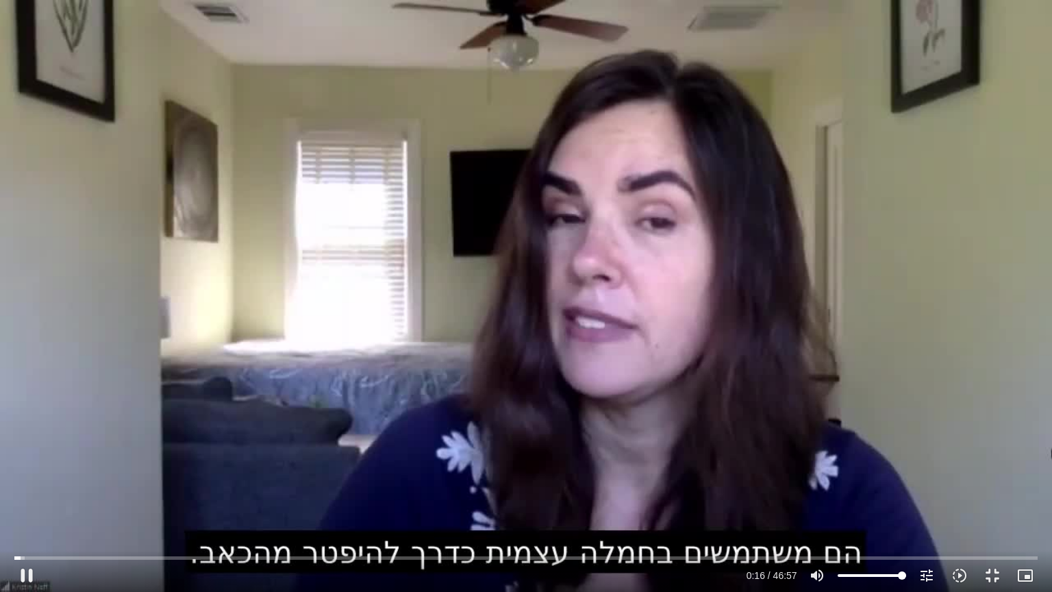
type input "16.471143"
type input "992.52"
type input "16.674841"
type input "992.52"
type input "16.739362"
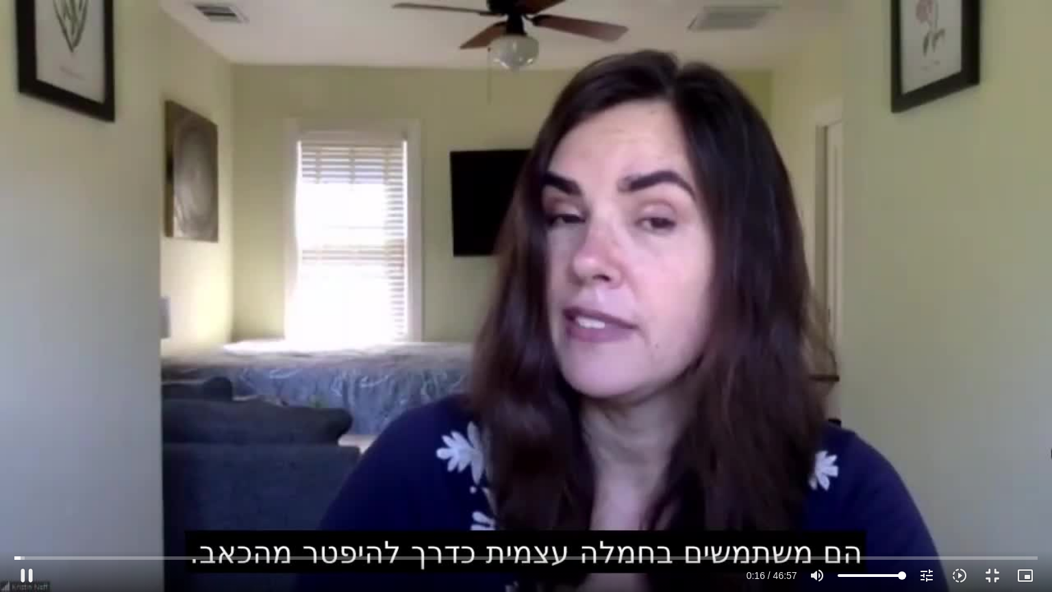
type input "992.52"
type input "16.872704"
type input "992.52"
type input "17.005963"
type input "992.52"
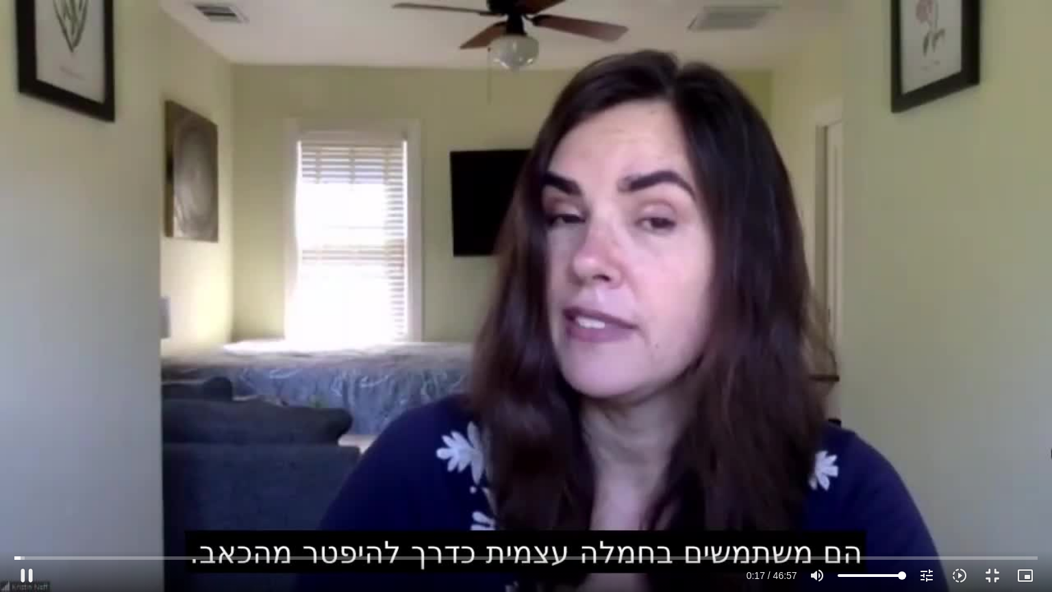
type input "17.225241"
type input "992.52"
type input "17.292773"
click at [26, 575] on button "pause" at bounding box center [26, 575] width 33 height 33
click at [24, 573] on button "play_arrow" at bounding box center [26, 575] width 33 height 33
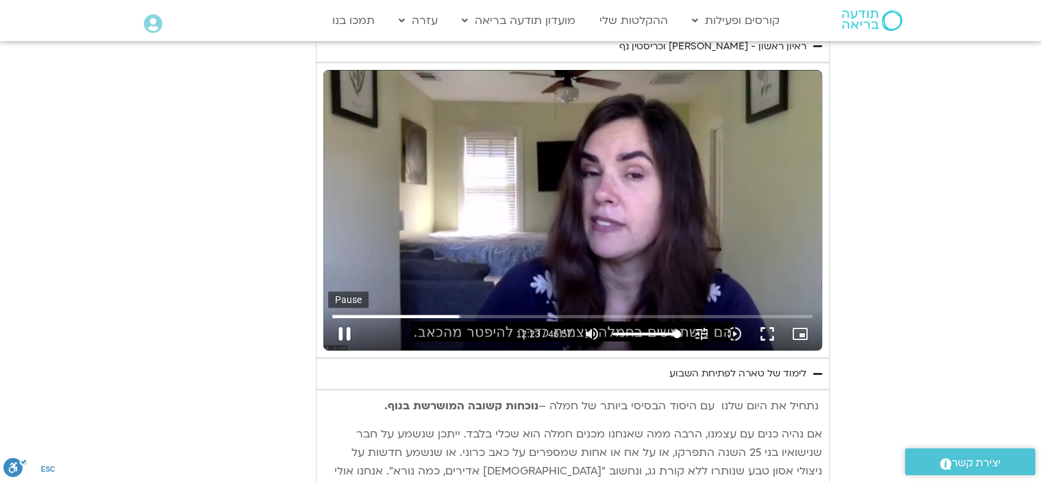
click at [345, 327] on button "pause" at bounding box center [344, 333] width 33 height 33
click at [769, 329] on button "fullscreen" at bounding box center [767, 333] width 33 height 33
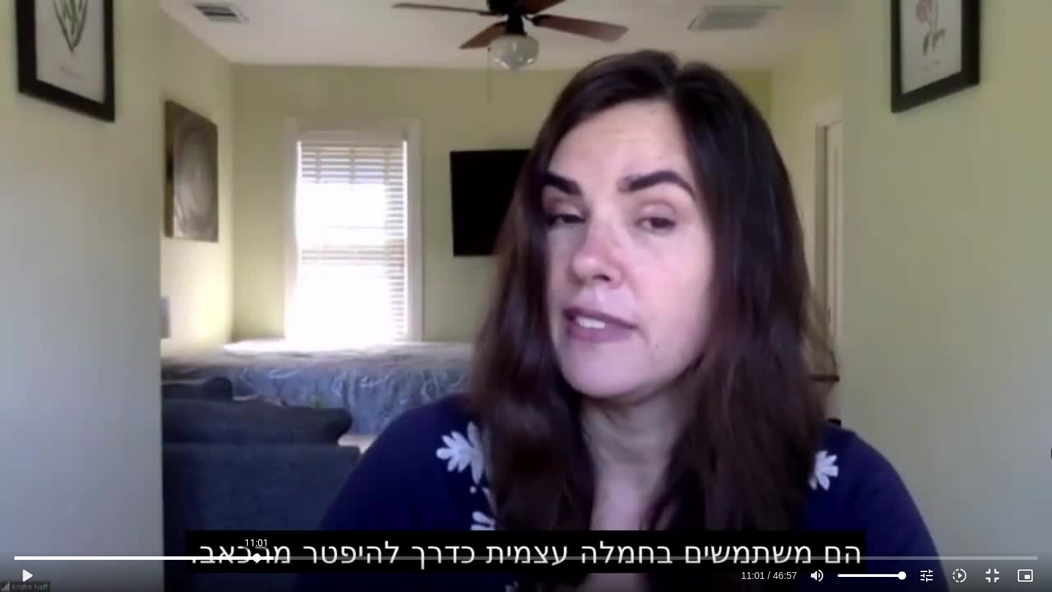
click at [257, 554] on input "Seek" at bounding box center [525, 558] width 1023 height 8
click at [25, 575] on button "play_arrow" at bounding box center [26, 575] width 33 height 33
click at [236, 556] on input "Seek" at bounding box center [525, 558] width 1023 height 8
click at [216, 556] on input "Seek" at bounding box center [525, 558] width 1023 height 8
click at [200, 559] on input "Seek" at bounding box center [525, 558] width 1023 height 8
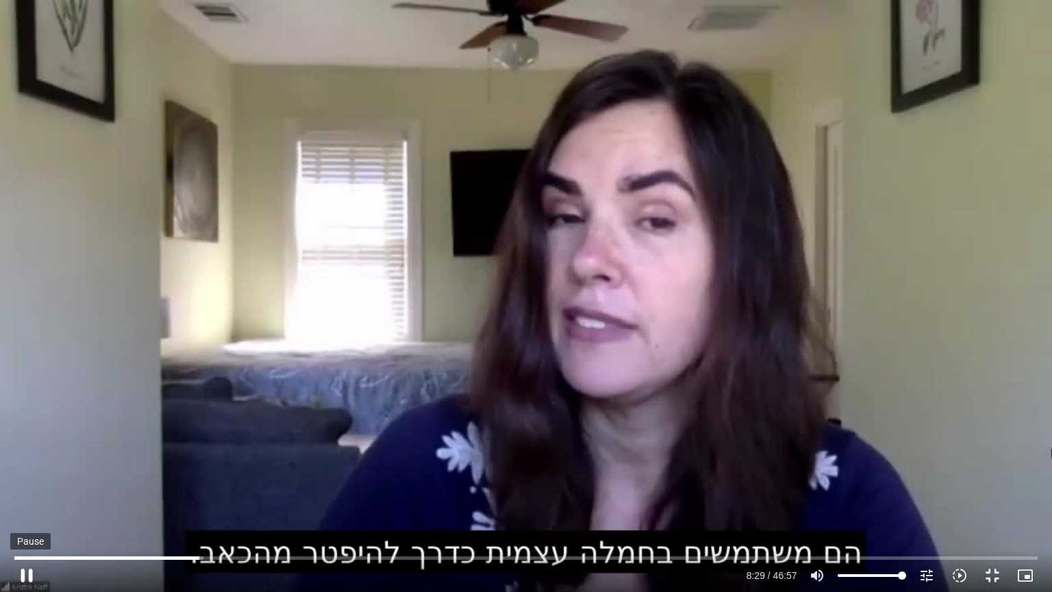
click at [29, 569] on button "pause" at bounding box center [26, 575] width 33 height 33
click at [25, 572] on button "play_arrow" at bounding box center [26, 575] width 33 height 33
click at [185, 557] on input "Seek" at bounding box center [525, 558] width 1023 height 8
click at [173, 557] on input "Seek" at bounding box center [525, 558] width 1023 height 8
click at [30, 573] on button "pause" at bounding box center [26, 575] width 33 height 33
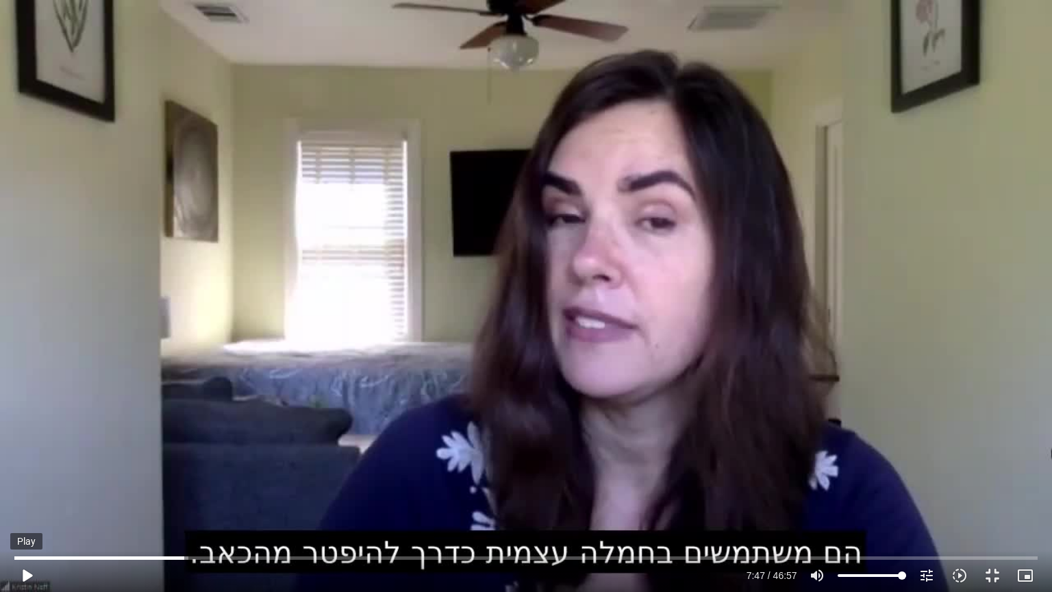
click at [25, 579] on button "play_arrow" at bounding box center [26, 575] width 33 height 33
click at [222, 556] on input "Seek" at bounding box center [525, 558] width 1023 height 8
click at [31, 571] on button "pause" at bounding box center [26, 575] width 33 height 33
click at [205, 557] on input "Seek" at bounding box center [525, 558] width 1023 height 8
click at [197, 558] on input "Seek" at bounding box center [525, 558] width 1023 height 8
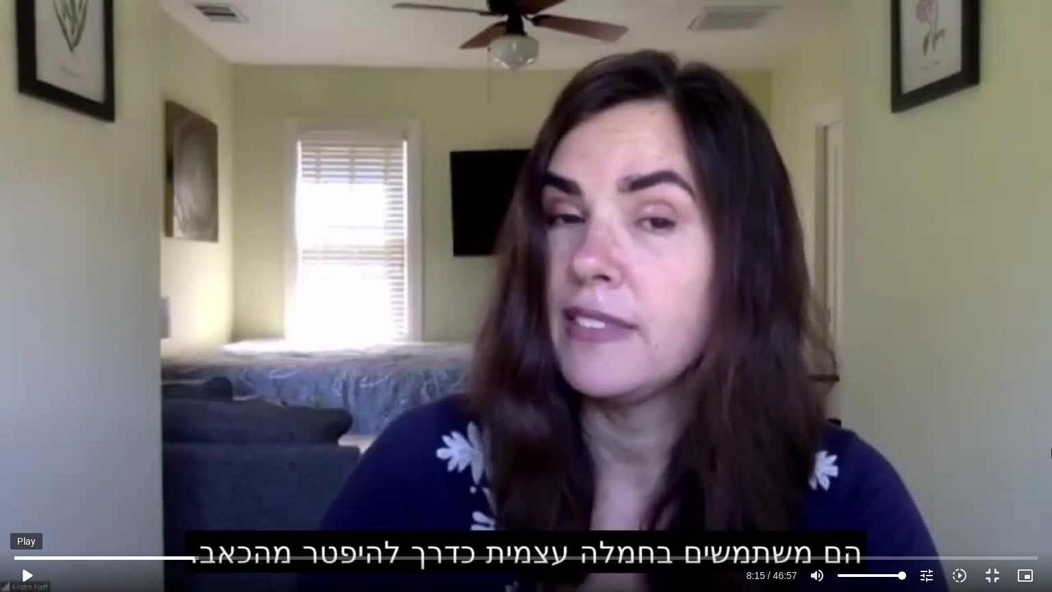
click at [26, 573] on button "play_arrow" at bounding box center [26, 575] width 33 height 33
click at [199, 558] on input "Seek" at bounding box center [525, 558] width 1023 height 8
click at [25, 571] on button "pause" at bounding box center [26, 575] width 33 height 33
click at [199, 554] on input "Seek" at bounding box center [525, 558] width 1023 height 8
click at [27, 575] on button "play_arrow" at bounding box center [26, 575] width 33 height 33
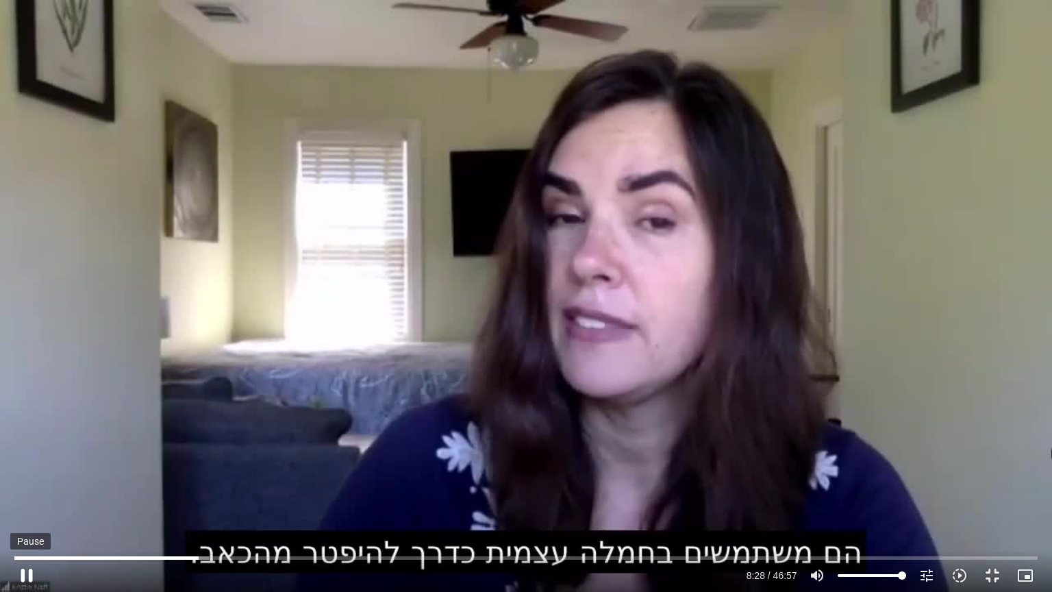
click at [30, 575] on button "pause" at bounding box center [26, 575] width 33 height 33
click at [25, 573] on button "play_arrow" at bounding box center [26, 575] width 33 height 33
click at [22, 573] on button "pause" at bounding box center [26, 575] width 33 height 33
click at [27, 573] on button "play_arrow" at bounding box center [26, 575] width 33 height 33
click at [26, 573] on button "pause" at bounding box center [26, 575] width 33 height 33
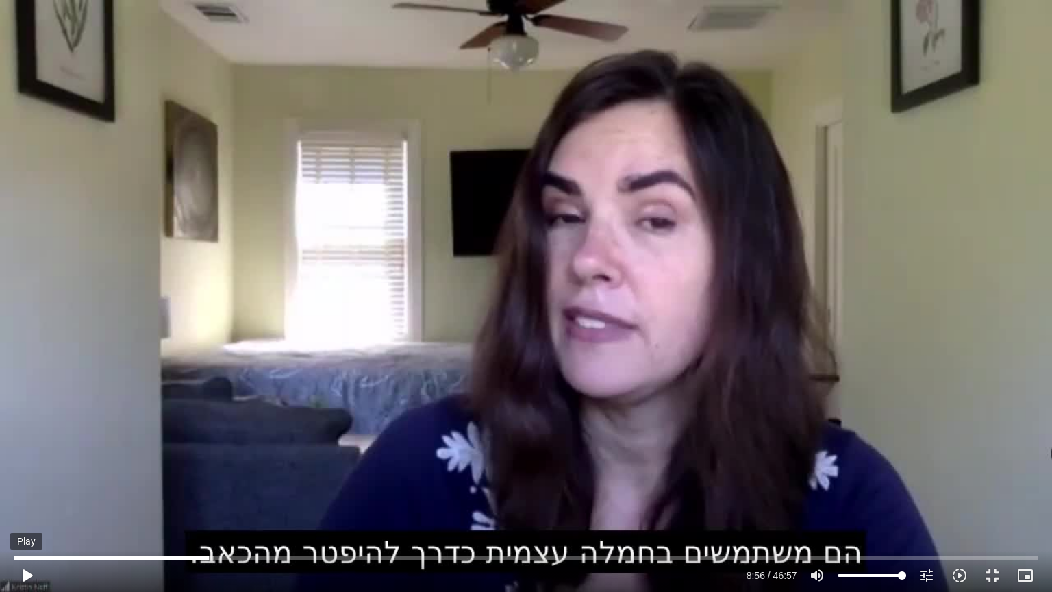
click at [25, 573] on button "play_arrow" at bounding box center [26, 575] width 33 height 33
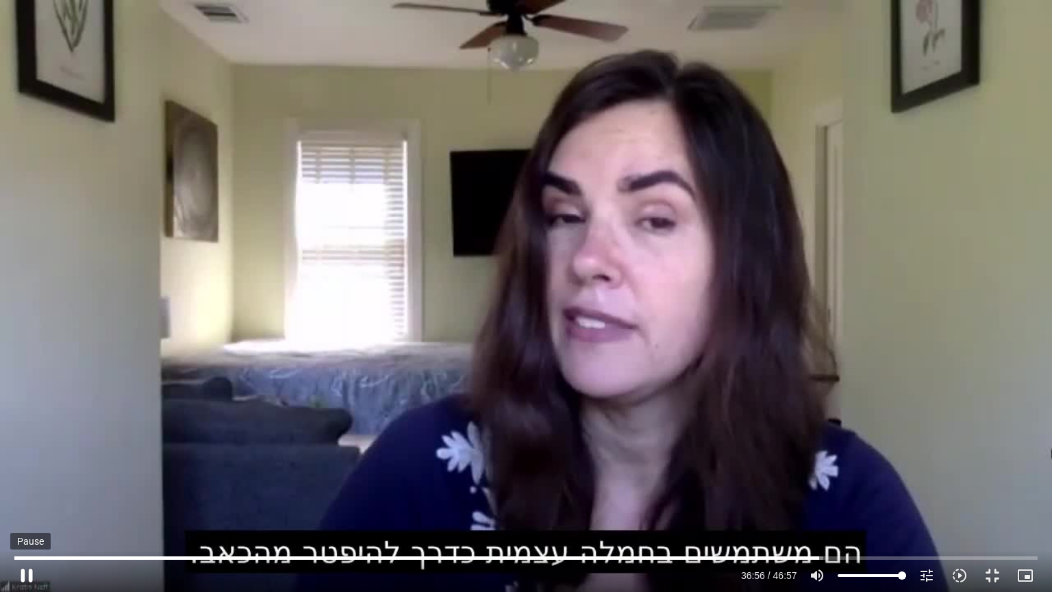
click at [28, 568] on button "pause" at bounding box center [26, 575] width 33 height 33
click at [28, 568] on button "play_arrow" at bounding box center [26, 575] width 33 height 33
click at [28, 568] on button "pause" at bounding box center [26, 575] width 33 height 33
click at [29, 575] on button "pause" at bounding box center [26, 575] width 33 height 33
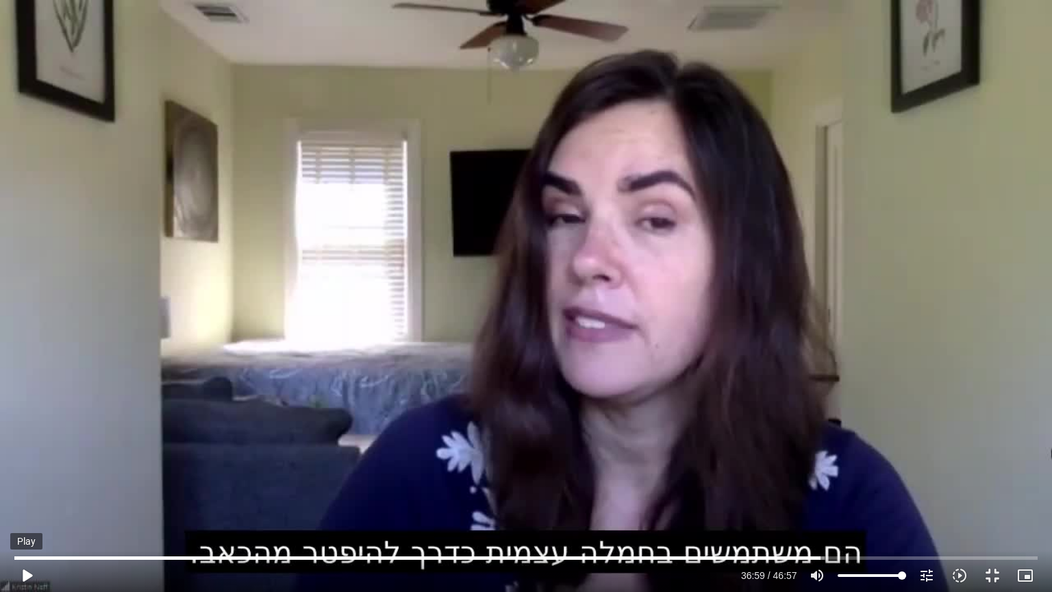
click at [28, 573] on button "play_arrow" at bounding box center [26, 575] width 33 height 33
click at [990, 571] on button "fullscreen_exit" at bounding box center [992, 575] width 33 height 33
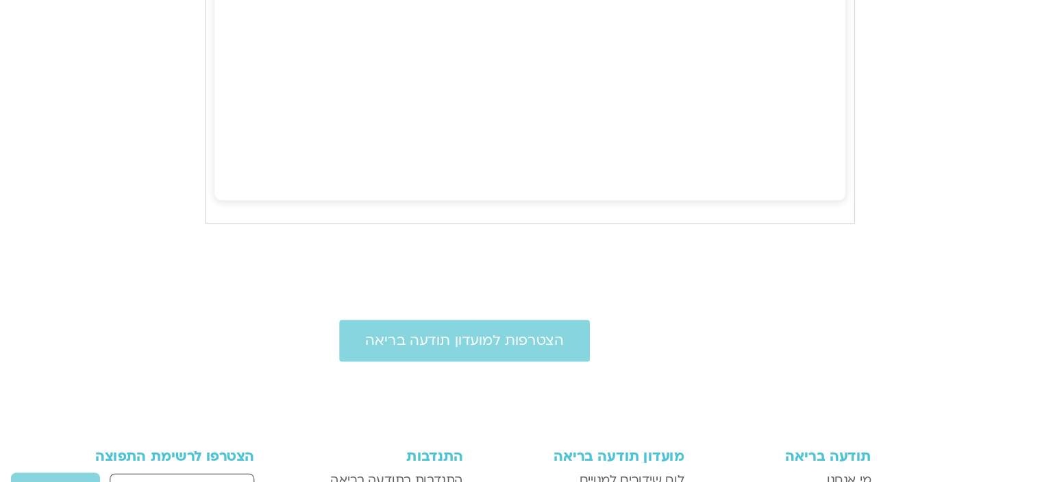
scroll to position [2512, 0]
